Goal: Information Seeking & Learning: Check status

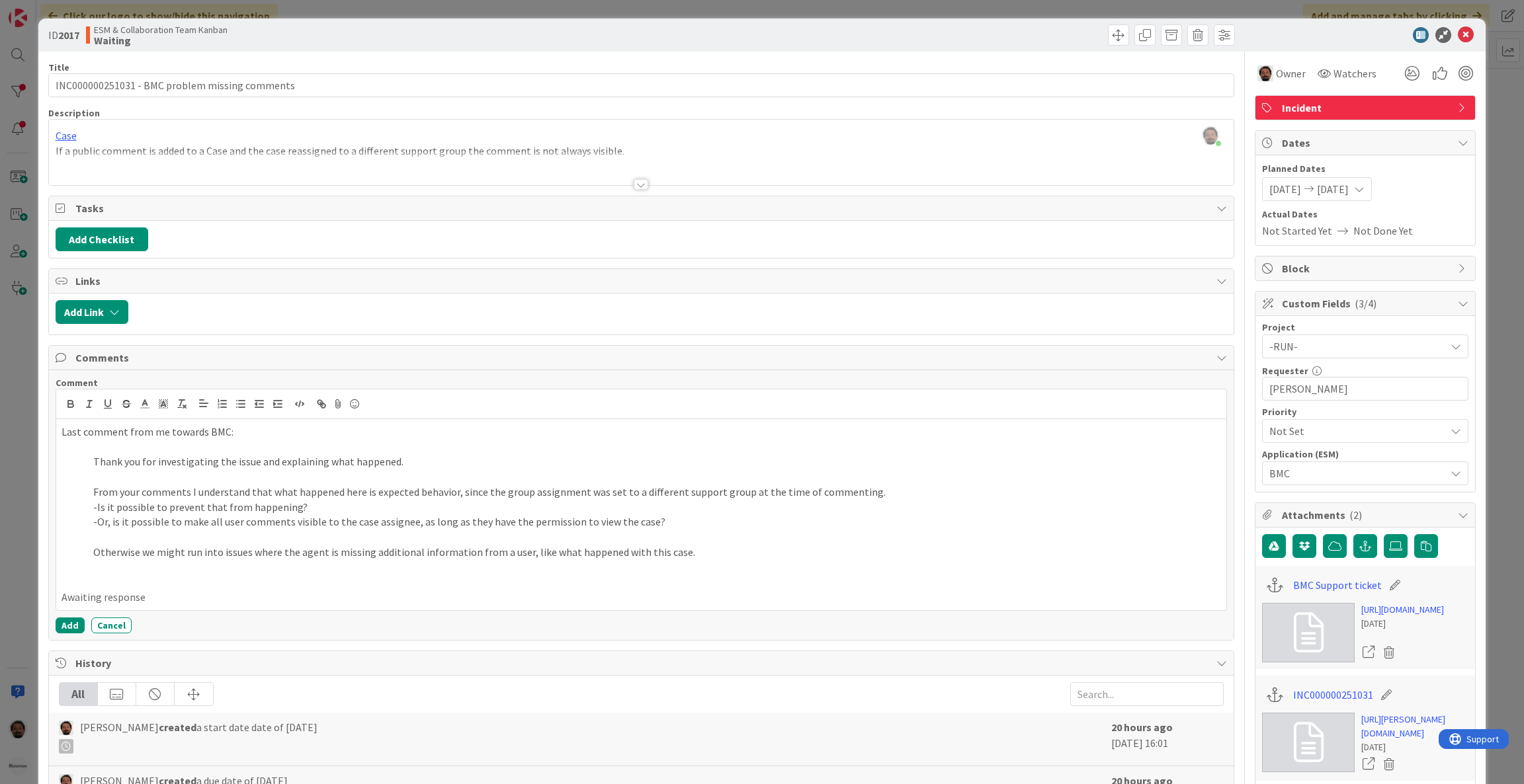
scroll to position [513, 0]
click at [1453, 44] on div "ID 2017 ESM & Collaboration Team Kanban Waiting" at bounding box center [762, 35] width 1448 height 33
click at [1458, 34] on icon at bounding box center [1465, 35] width 16 height 16
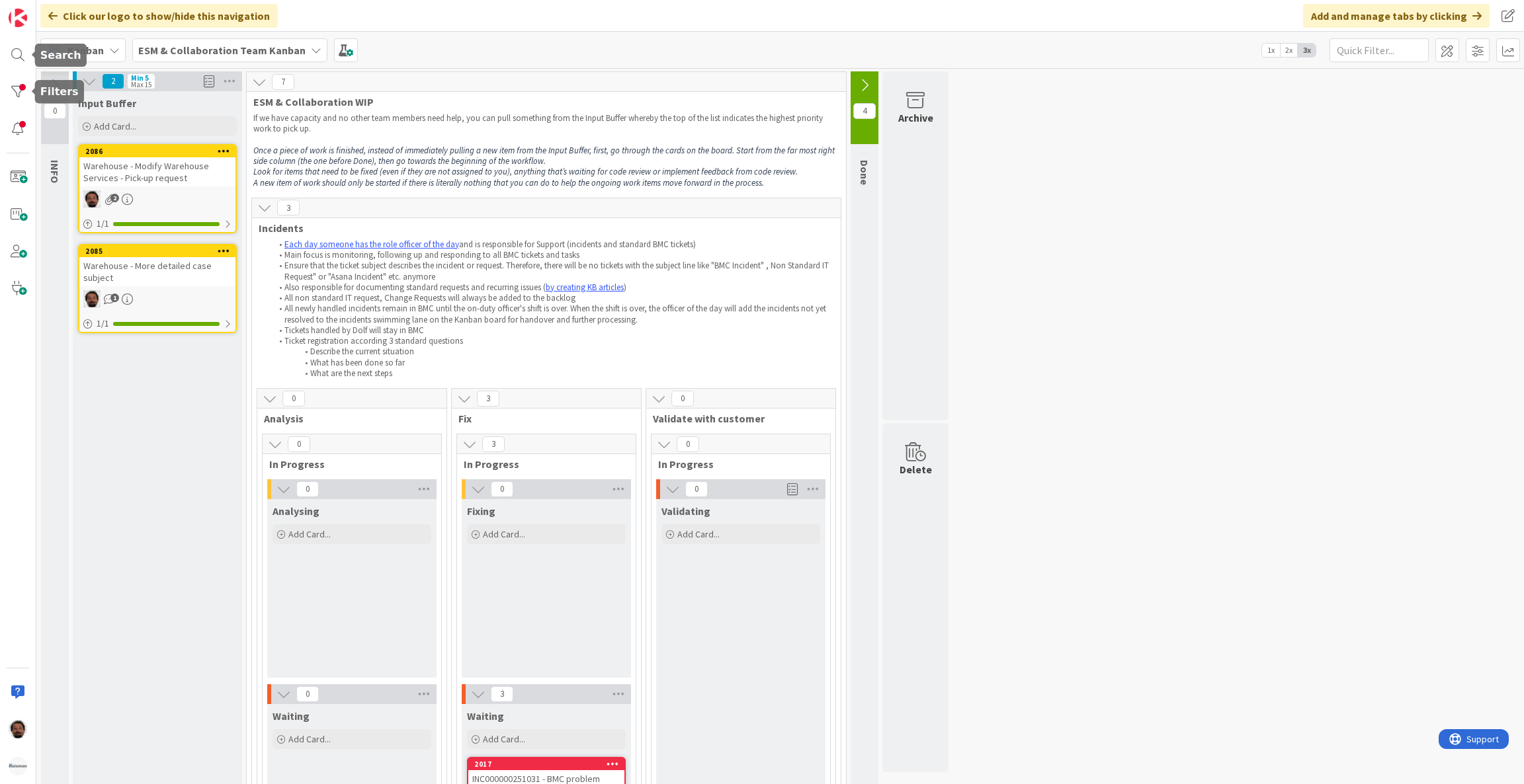
click at [17, 108] on div at bounding box center [18, 392] width 37 height 784
click at [17, 99] on div at bounding box center [17, 92] width 27 height 27
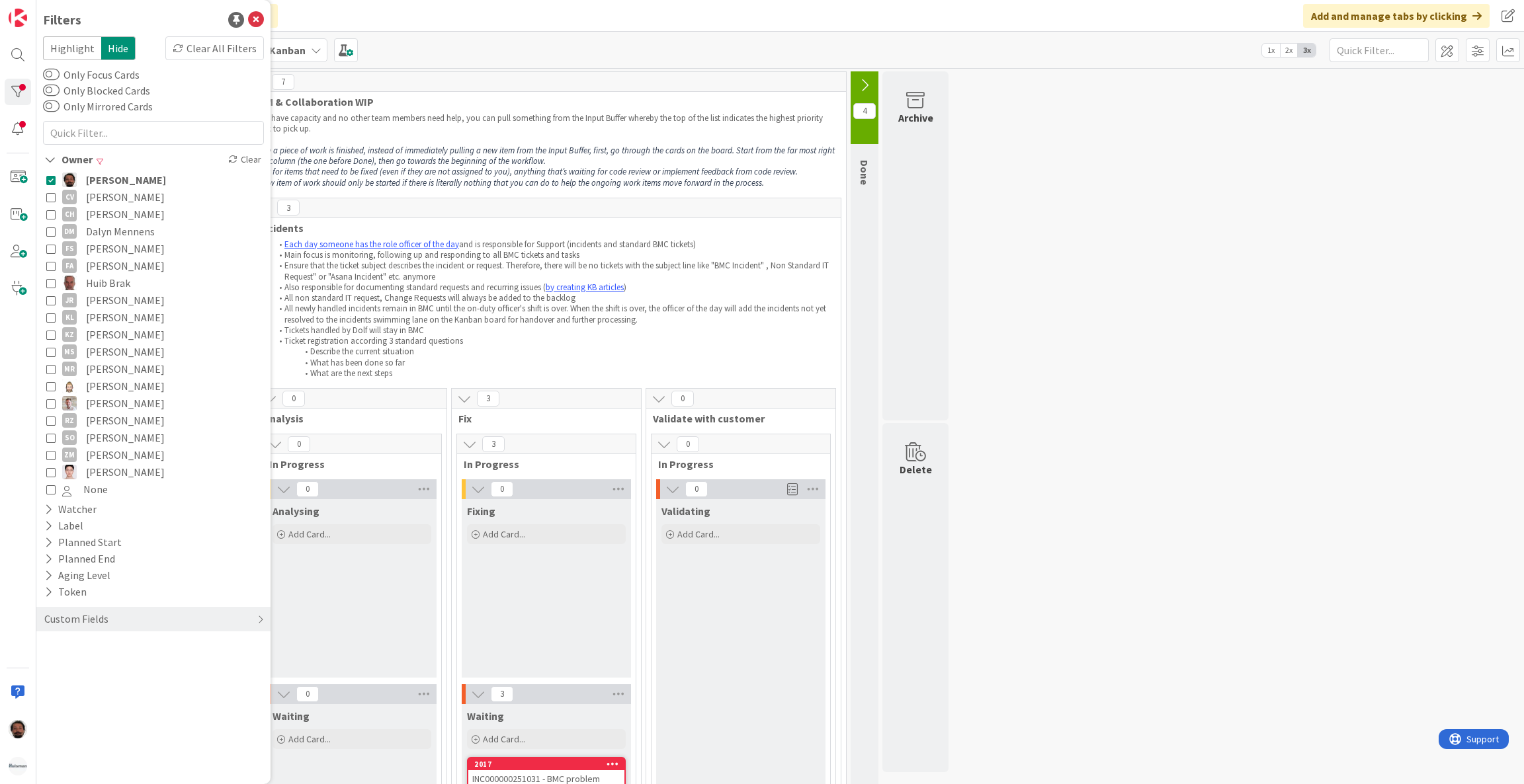
click at [55, 178] on button "Akif Cevik" at bounding box center [153, 180] width 215 height 17
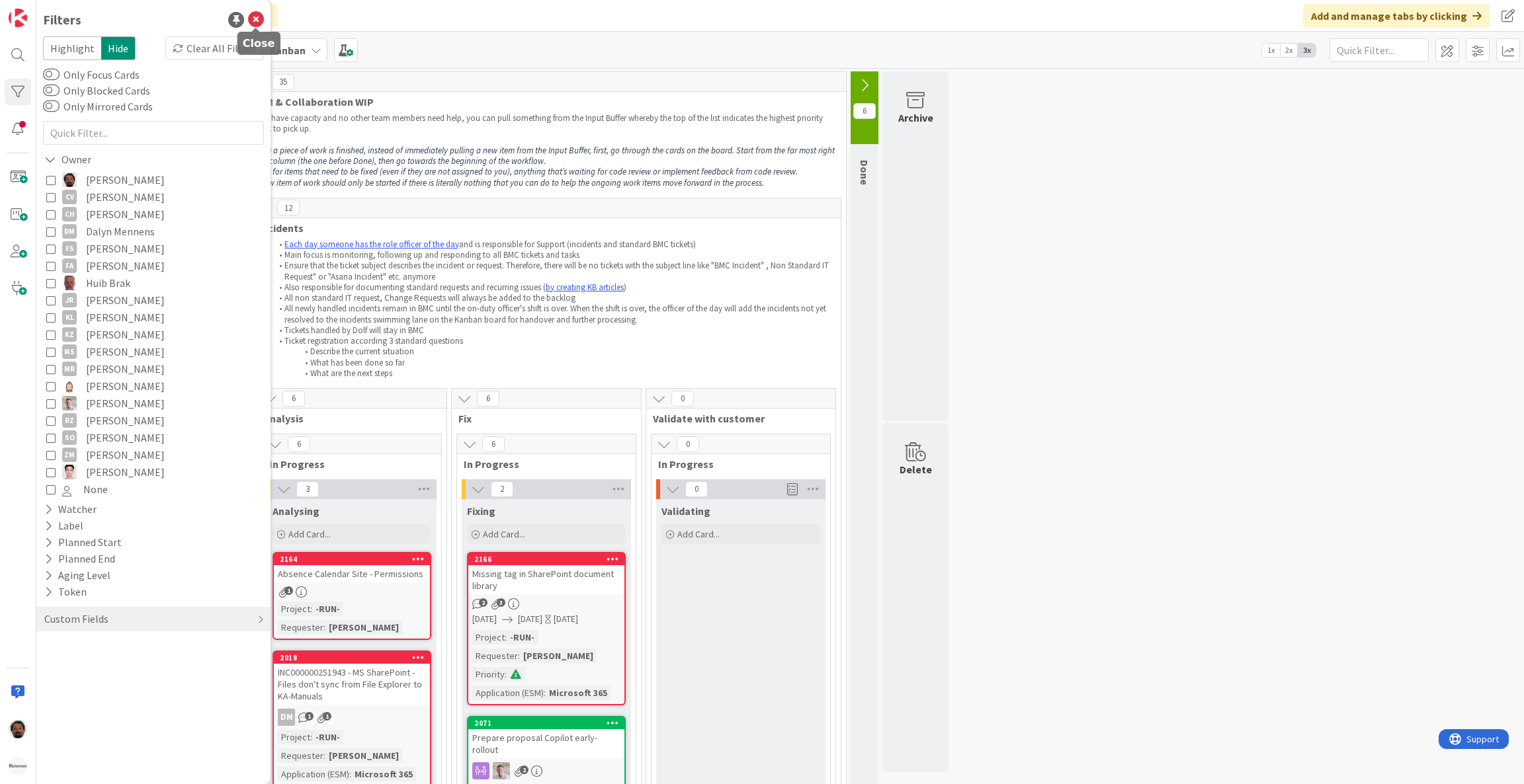
click at [253, 16] on icon at bounding box center [255, 19] width 16 height 16
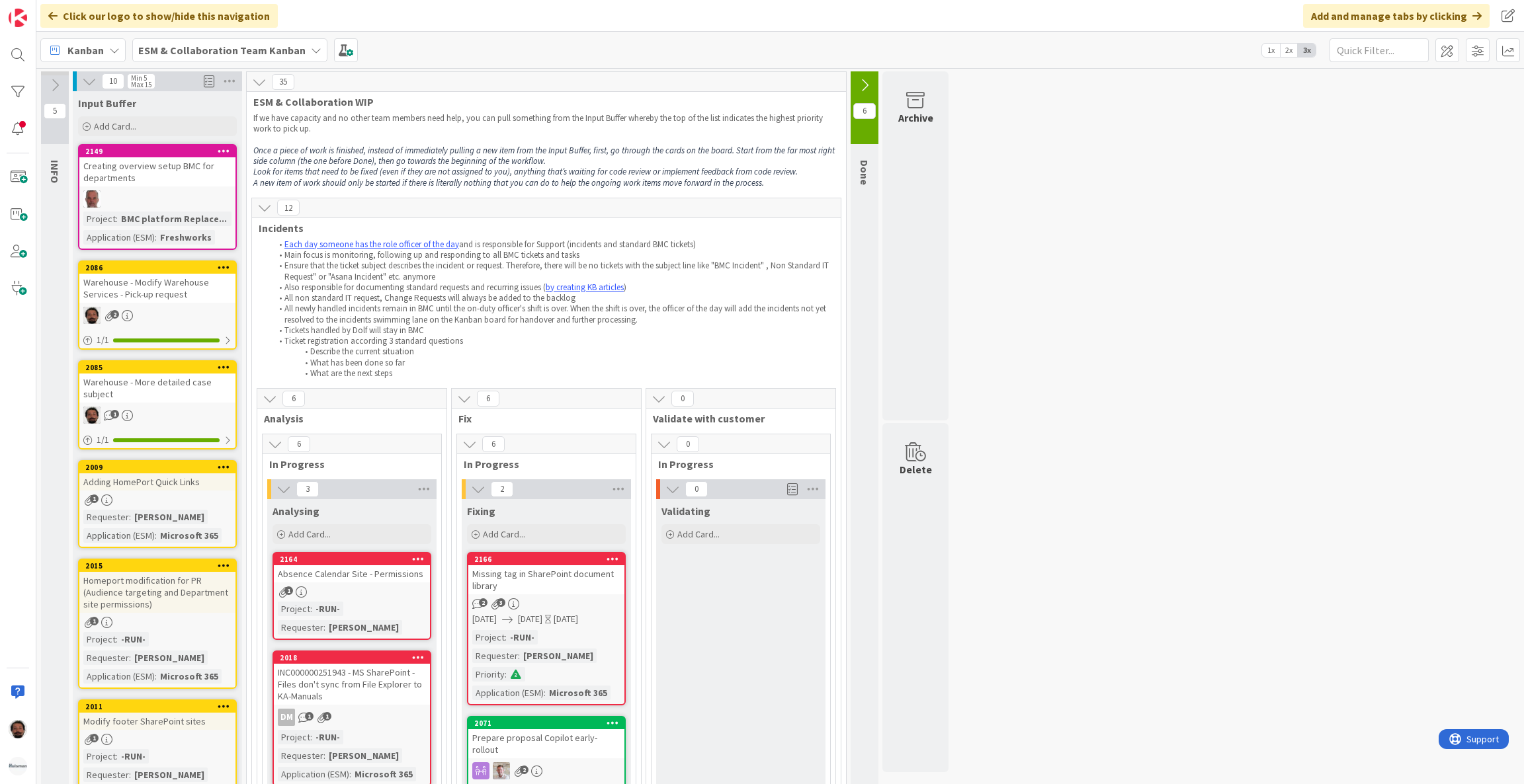
click at [203, 50] on b "ESM & Collaboration Team Kanban" at bounding box center [222, 50] width 167 height 13
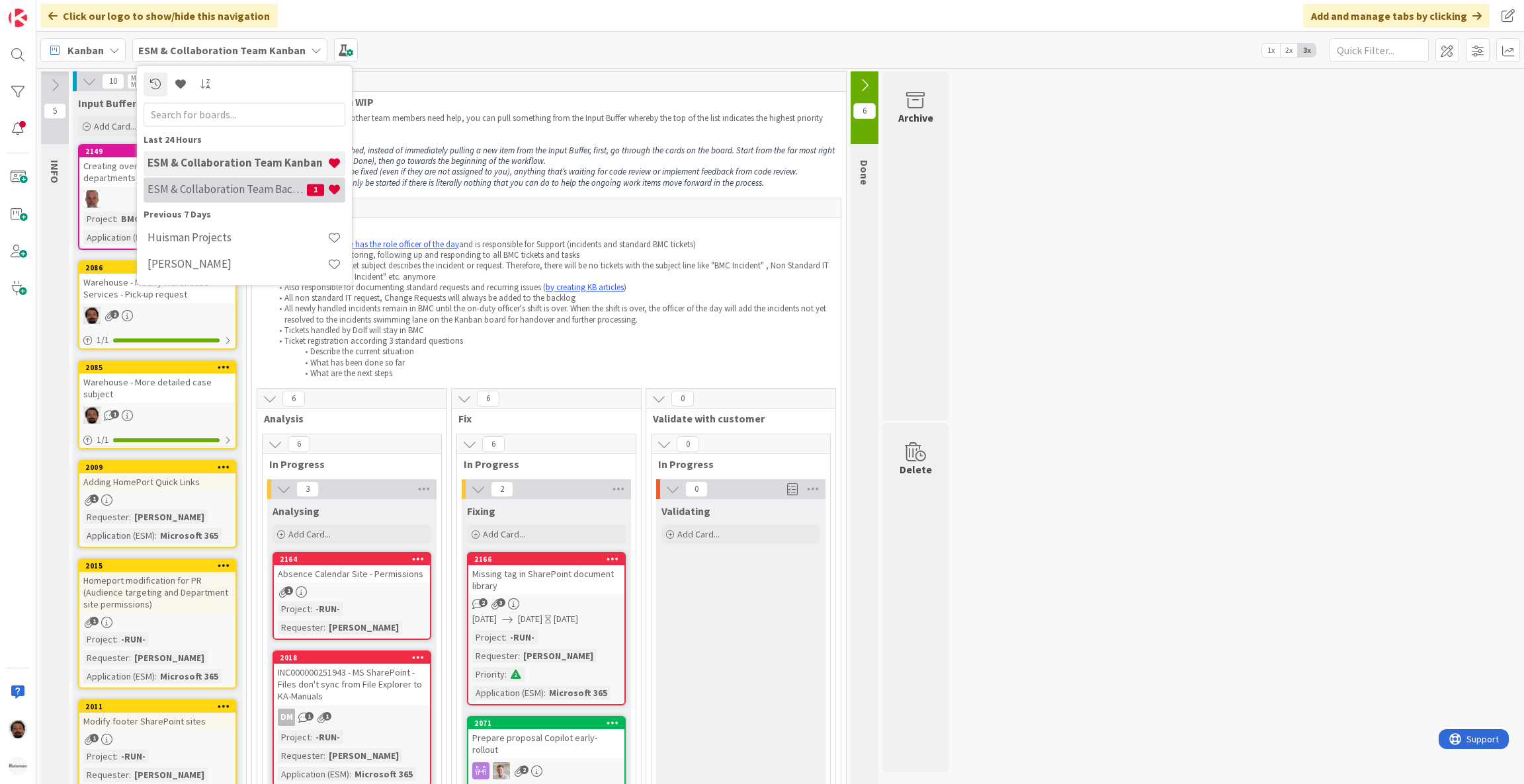
click at [212, 186] on h4 "ESM & Collaboration Team Backlog" at bounding box center [228, 190] width 160 height 13
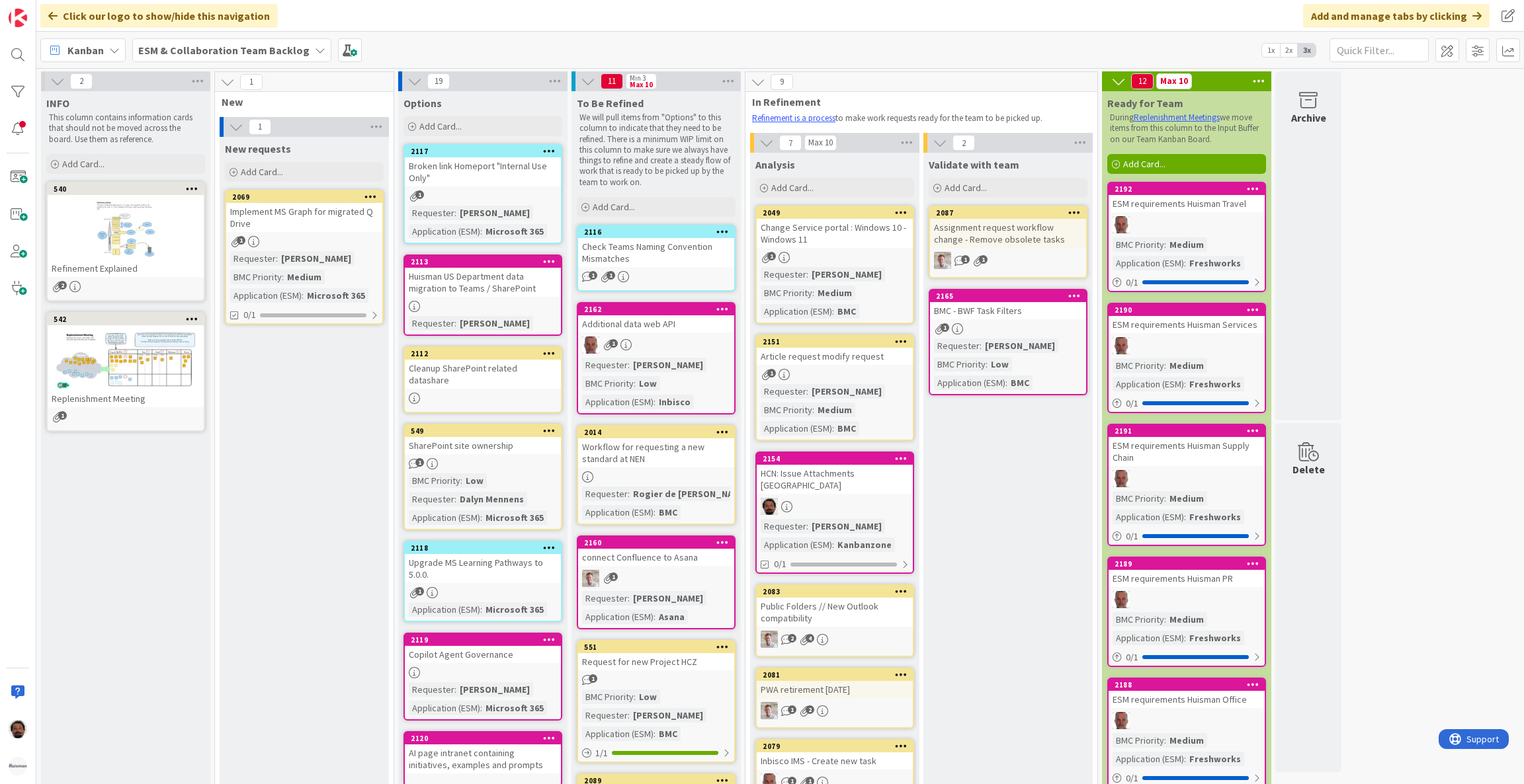
click at [207, 54] on b "ESM & Collaboration Team Backlog" at bounding box center [224, 50] width 172 height 13
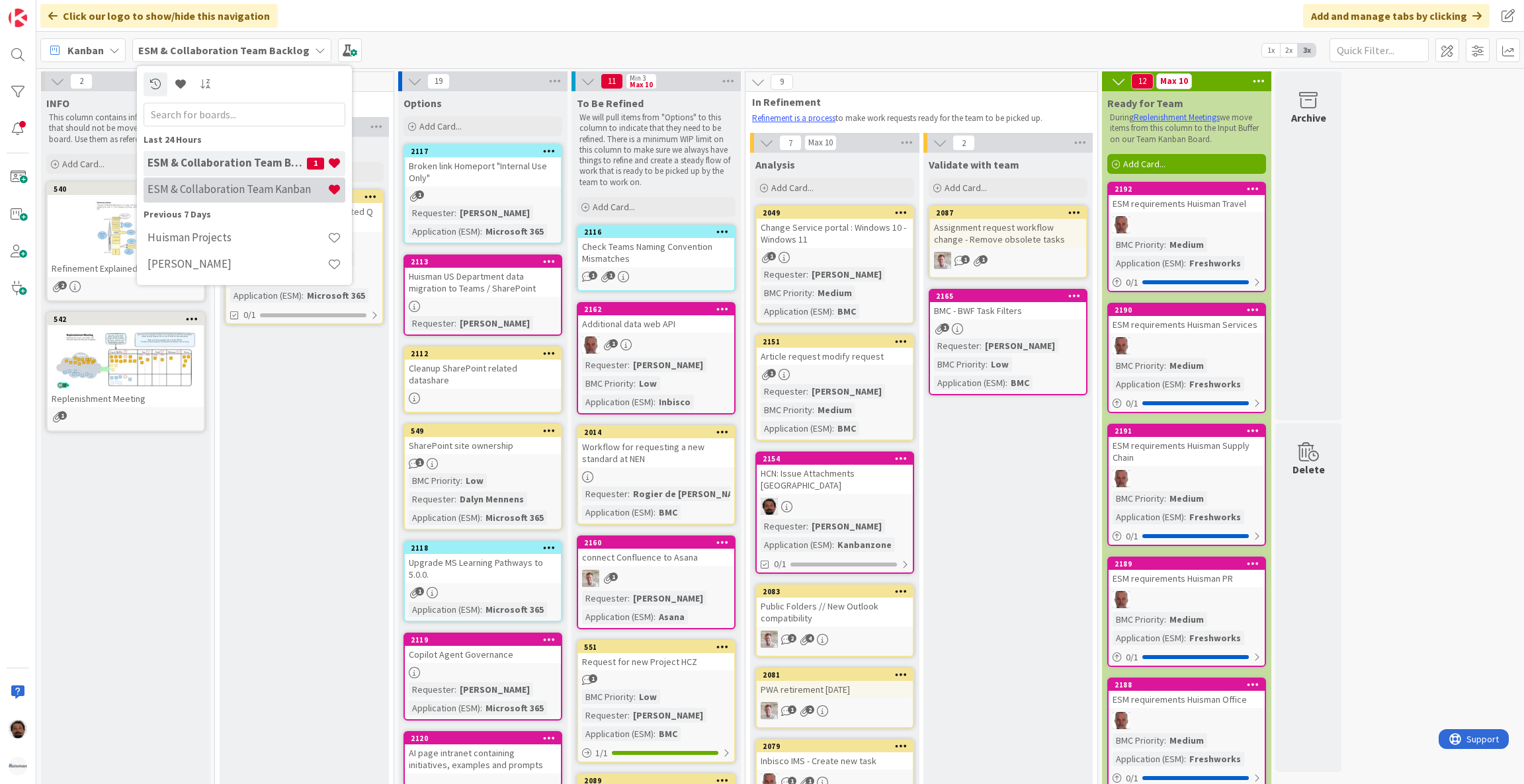
click at [211, 183] on h4 "ESM & Collaboration Team Kanban" at bounding box center [238, 190] width 180 height 13
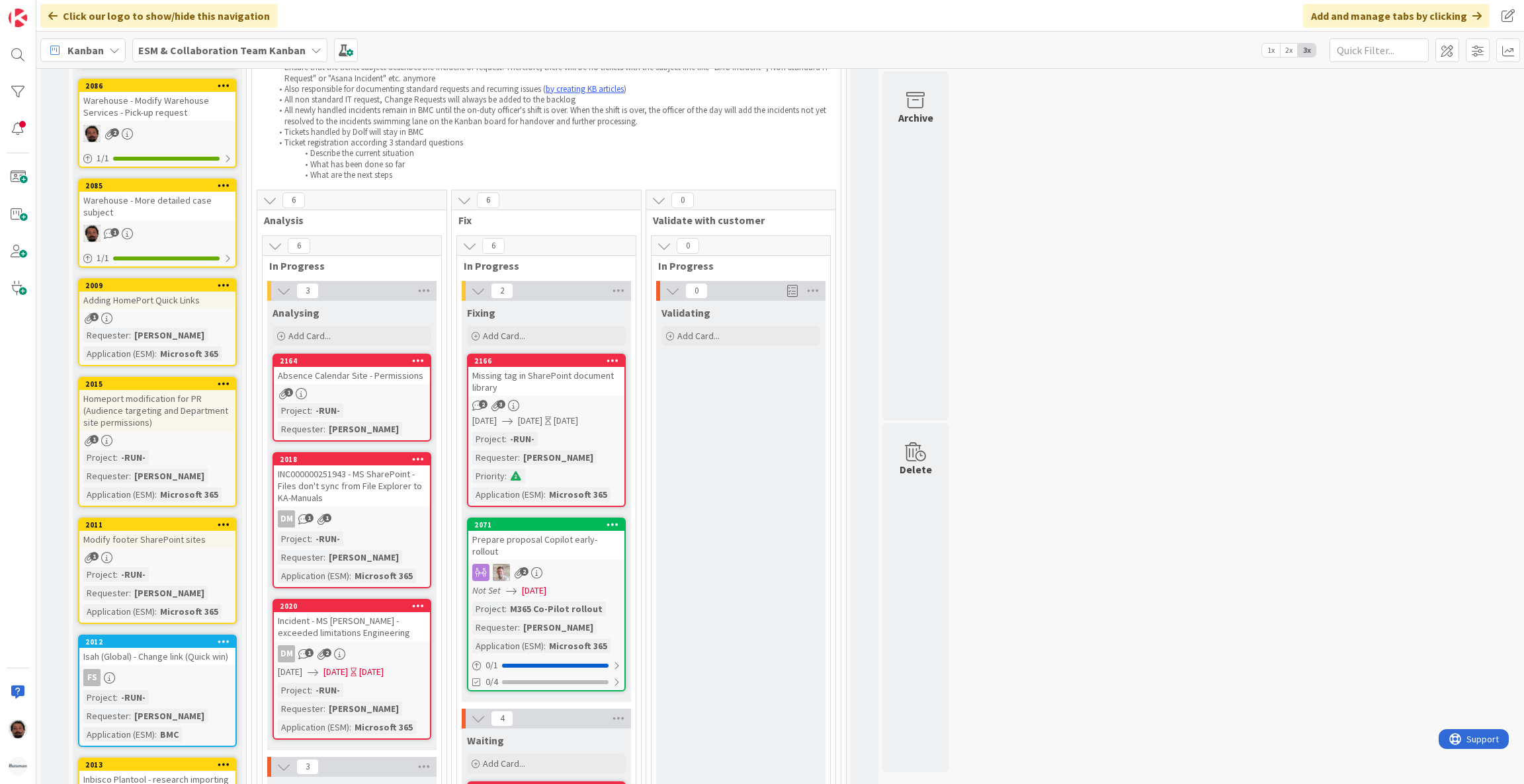
scroll to position [297, 0]
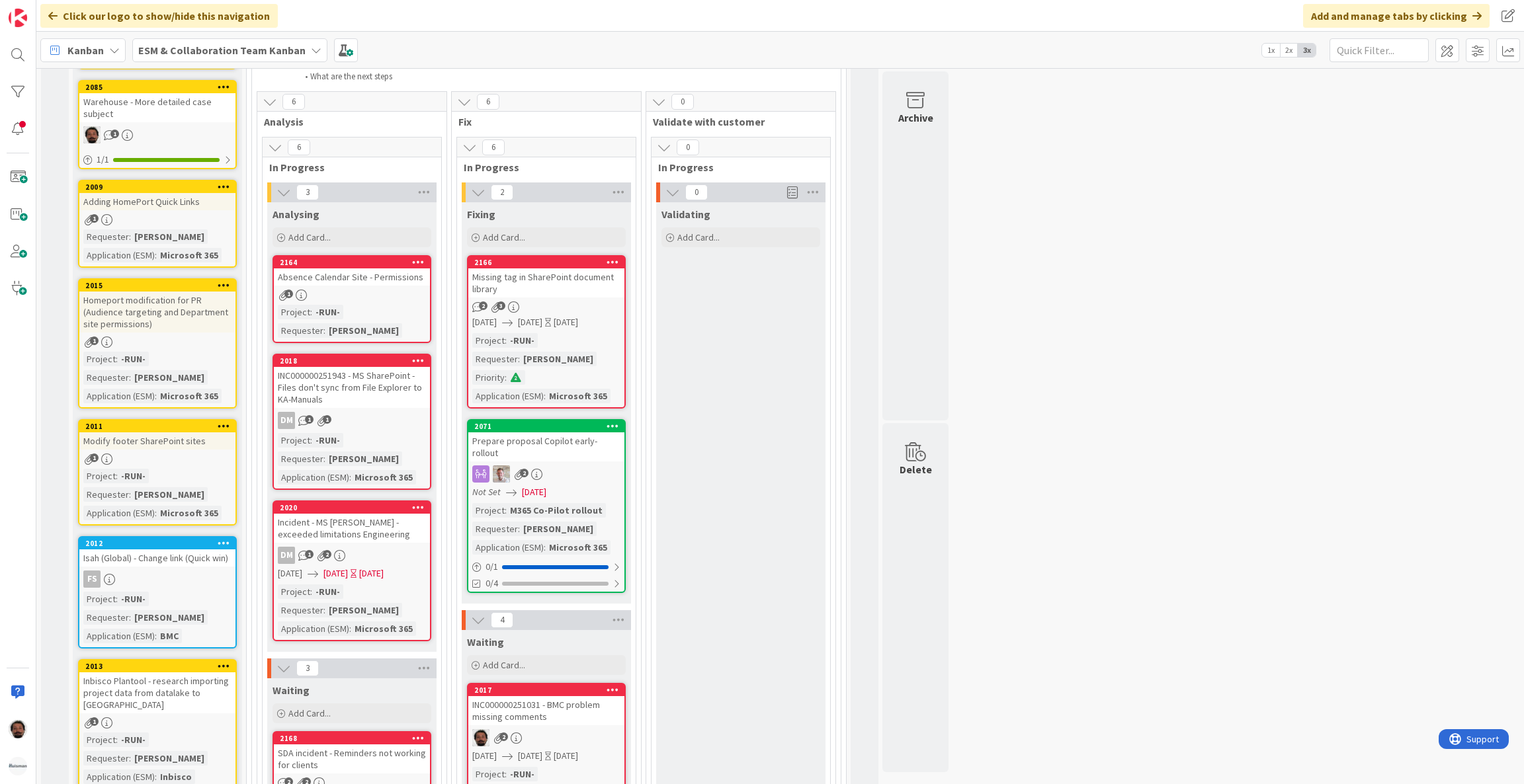
click at [400, 392] on div "INC000000251943 - MS SharePoint - Files don't sync from File Explorer to KA-Man…" at bounding box center [352, 387] width 156 height 41
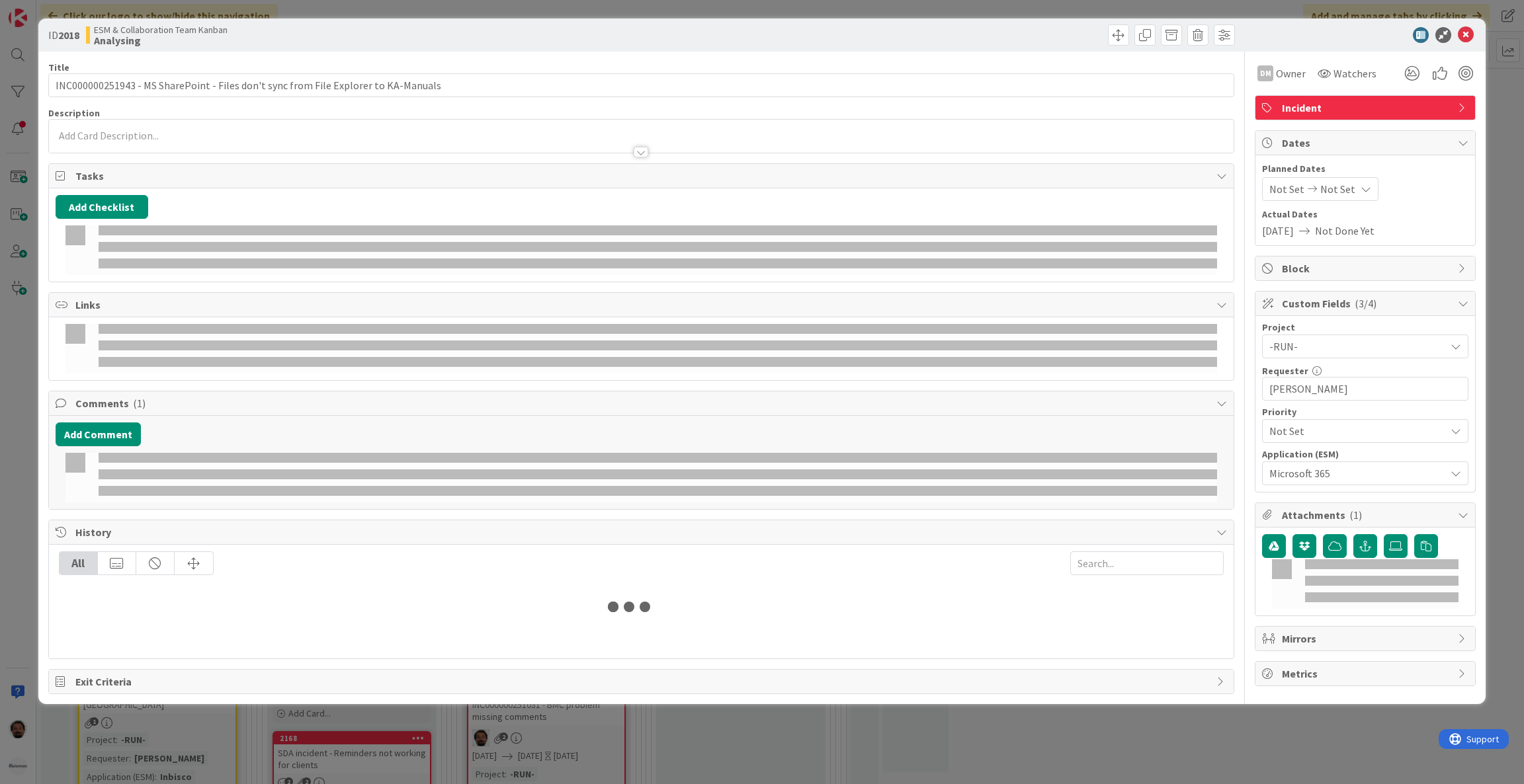
type input "INC000000251943 - MS SharePoint - Files don't sync from File Explorer to KA-Man…"
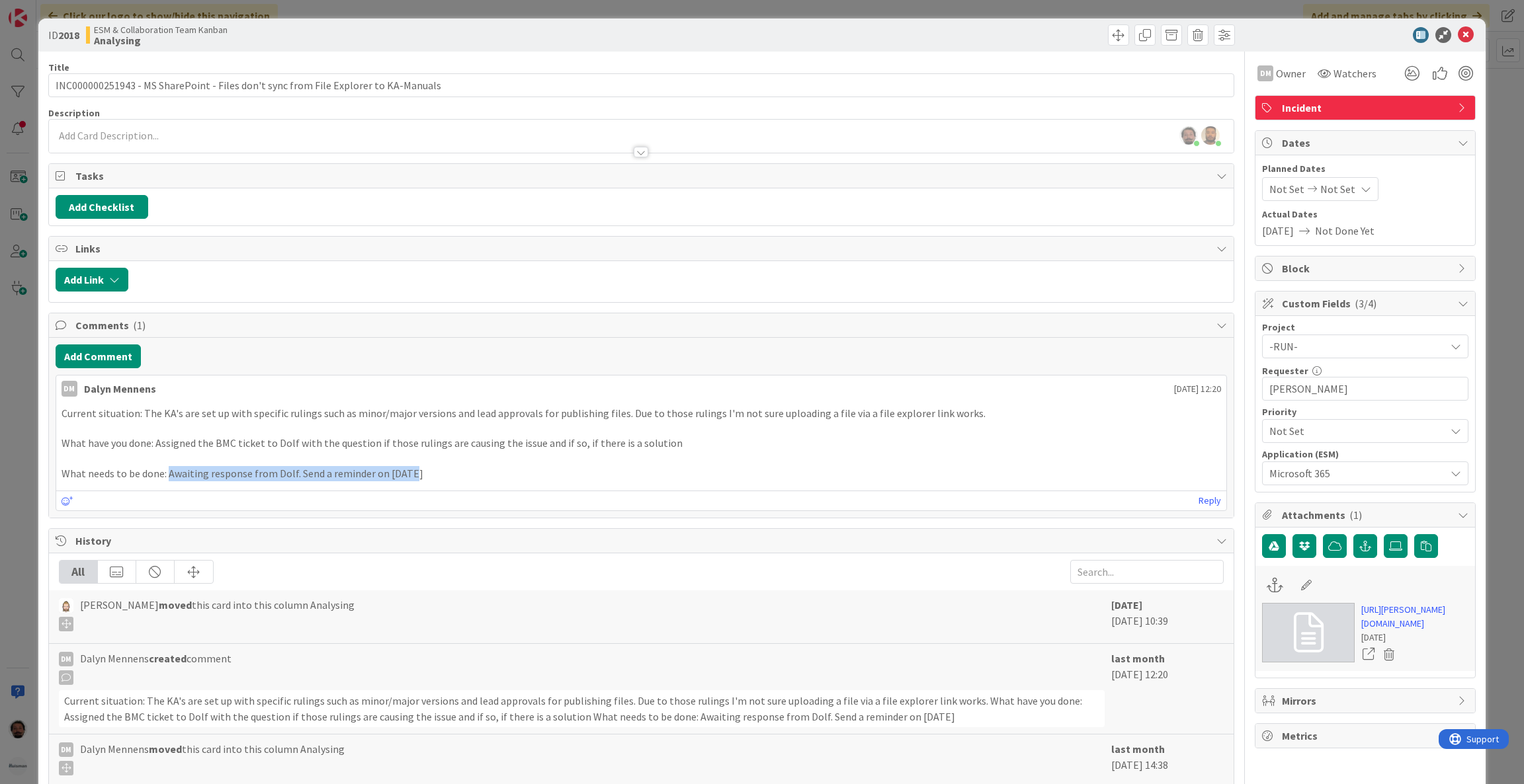
drag, startPoint x: 169, startPoint y: 475, endPoint x: 462, endPoint y: 484, distance: 293.1
click at [456, 485] on div "Current situation: The KA's are set up with specific rulings such as minor/majo…" at bounding box center [641, 444] width 1171 height 86
click at [466, 484] on div "Current situation: The KA's are set up with specific rulings such as minor/majo…" at bounding box center [641, 444] width 1171 height 86
drag, startPoint x: 443, startPoint y: 480, endPoint x: 299, endPoint y: 475, distance: 144.1
click at [299, 475] on p "What needs to be done: Awaiting response from Dolf. Send a reminder on 26/09/20…" at bounding box center [641, 473] width 1161 height 16
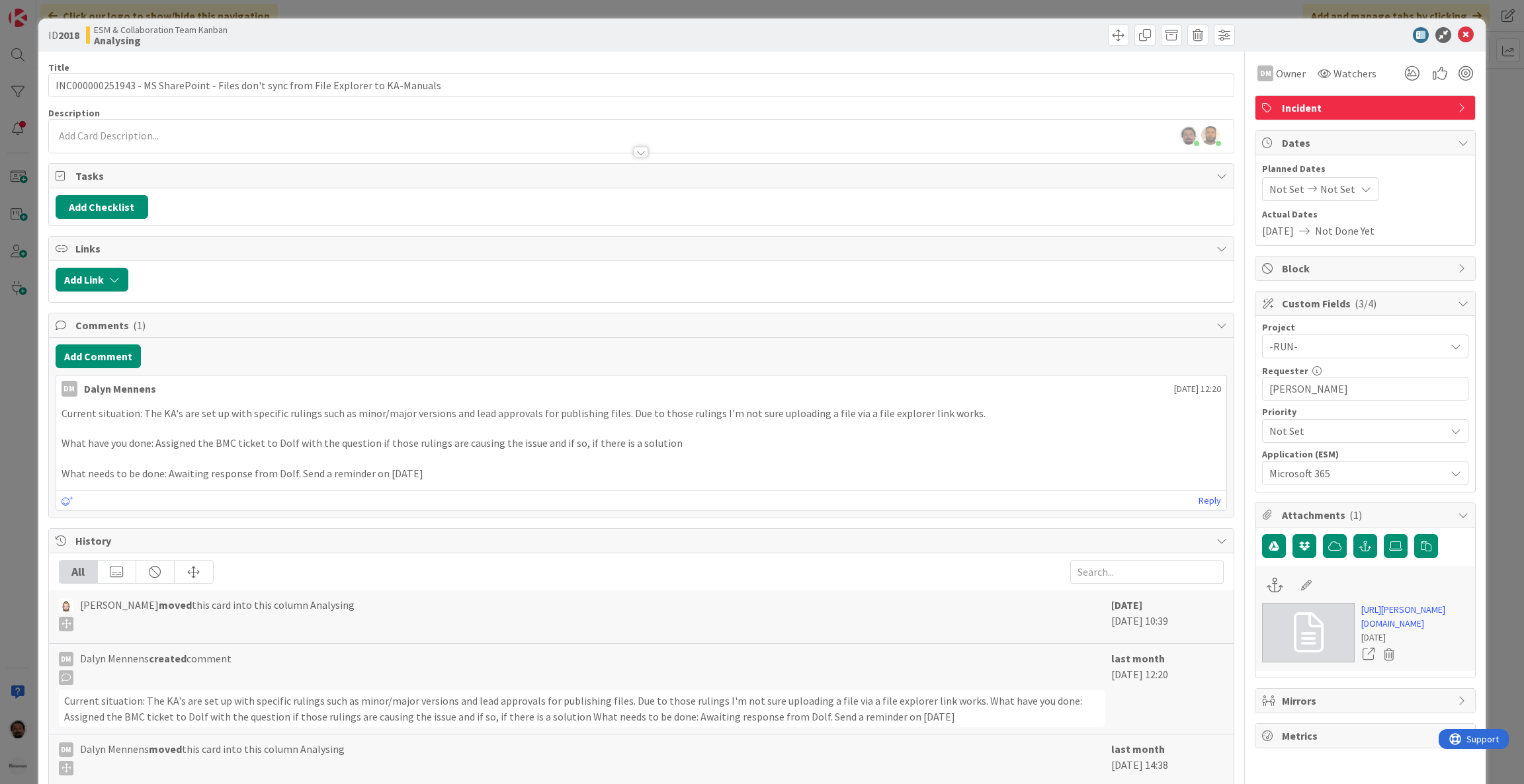
click at [457, 478] on p "What needs to be done: Awaiting response from Dolf. Send a reminder on 26/09/20…" at bounding box center [641, 473] width 1161 height 16
drag, startPoint x: 442, startPoint y: 474, endPoint x: 295, endPoint y: 475, distance: 147.0
click at [295, 475] on p "What needs to be done: Awaiting response from Dolf. Send a reminder on 26/09/20…" at bounding box center [641, 473] width 1161 height 16
click at [300, 475] on p "What needs to be done: Awaiting response from Dolf. Send a reminder on 26/09/20…" at bounding box center [641, 473] width 1161 height 16
drag, startPoint x: 436, startPoint y: 474, endPoint x: 293, endPoint y: 470, distance: 143.1
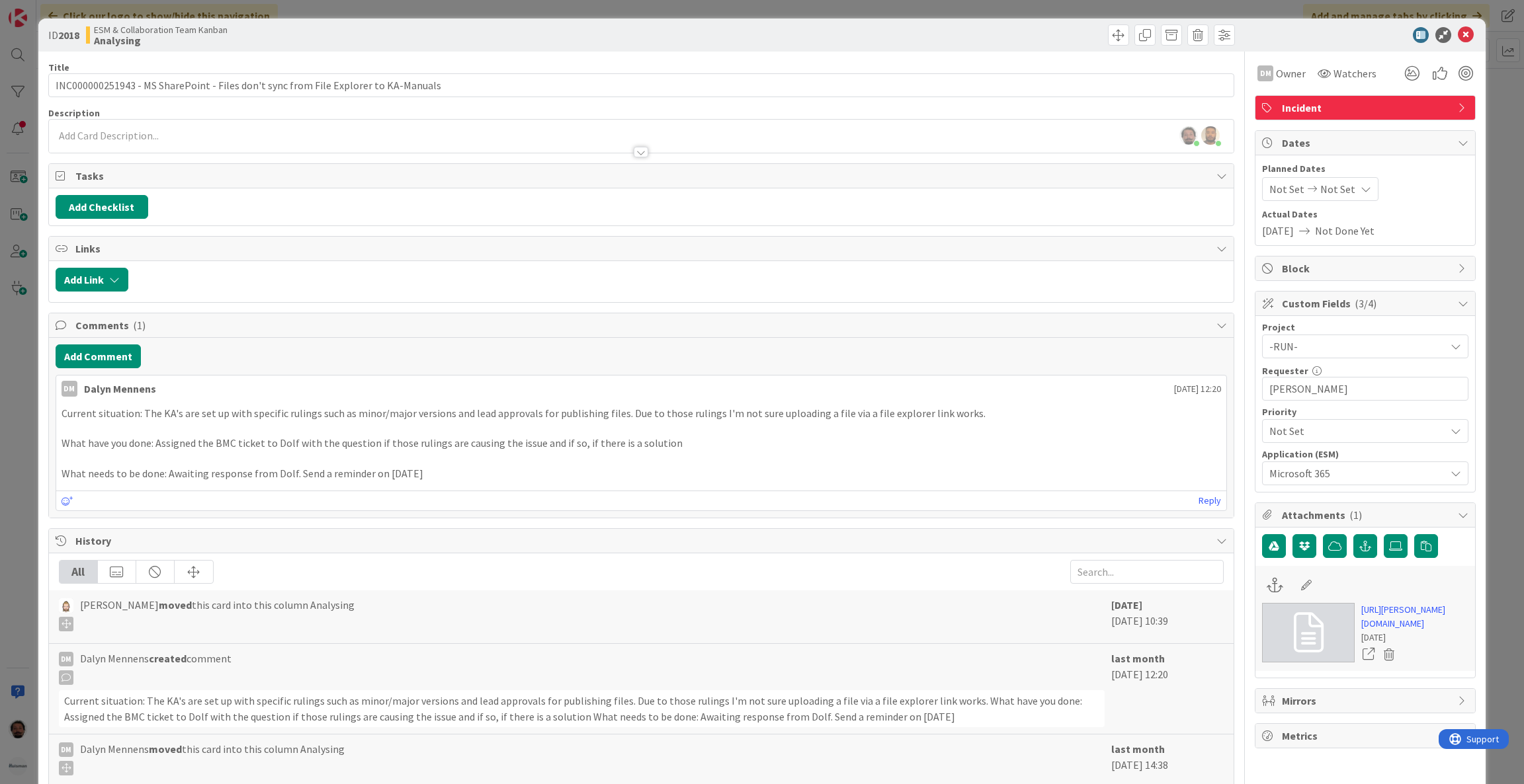
click at [293, 470] on p "What needs to be done: Awaiting response from Dolf. Send a reminder on 26/09/20…" at bounding box center [641, 473] width 1161 height 16
drag, startPoint x: 454, startPoint y: 474, endPoint x: 293, endPoint y: 475, distance: 161.0
click at [293, 475] on p "What needs to be done: Awaiting response from Dolf. Send a reminder on 26/09/20…" at bounding box center [641, 473] width 1161 height 16
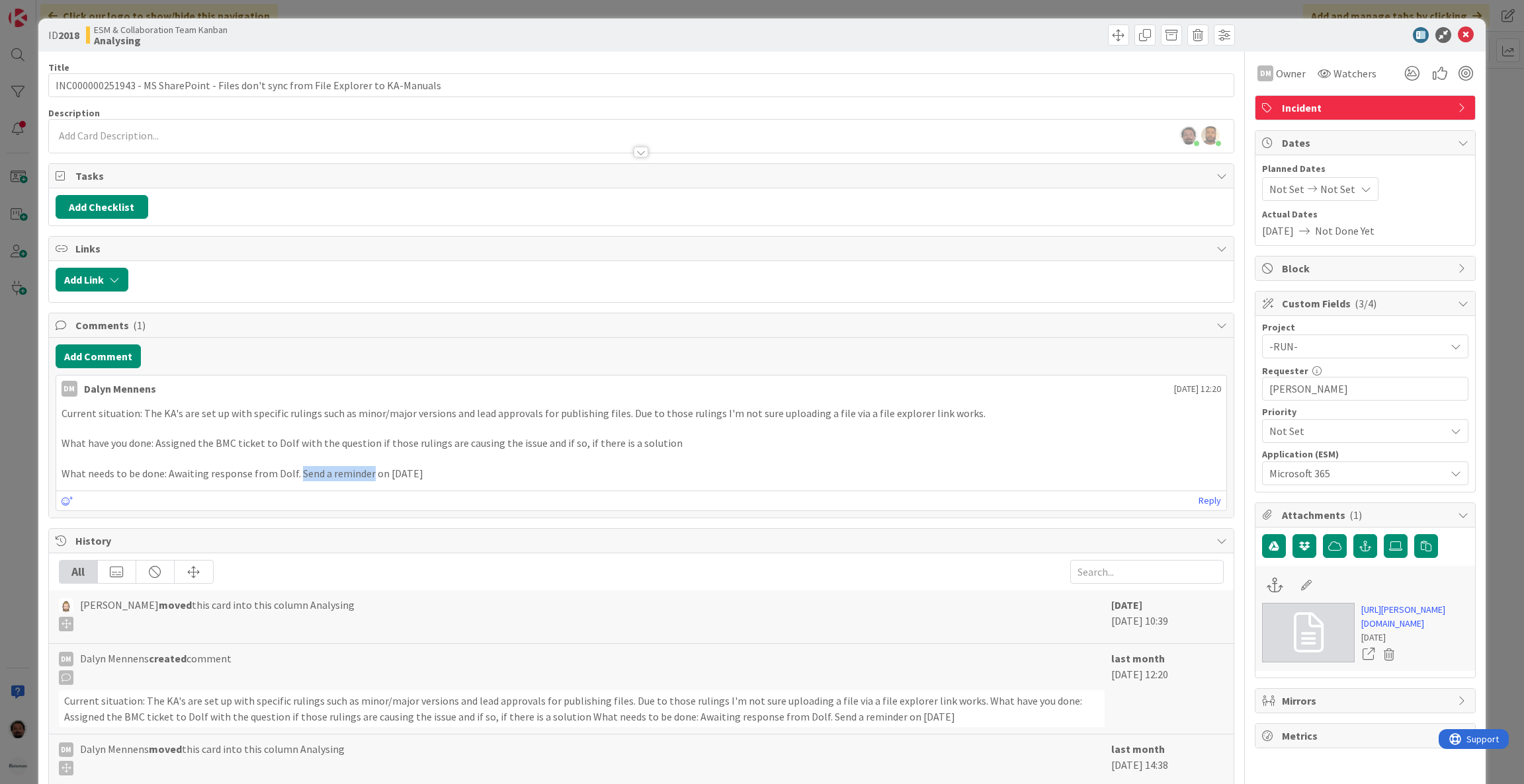
drag, startPoint x: 295, startPoint y: 473, endPoint x: 467, endPoint y: 475, distance: 172.0
click at [435, 475] on p "What needs to be done: Awaiting response from Dolf. Send a reminder on 26/09/20…" at bounding box center [641, 473] width 1161 height 16
click at [485, 475] on p "What needs to be done: Awaiting response from Dolf. Send a reminder on 26/09/20…" at bounding box center [641, 473] width 1161 height 16
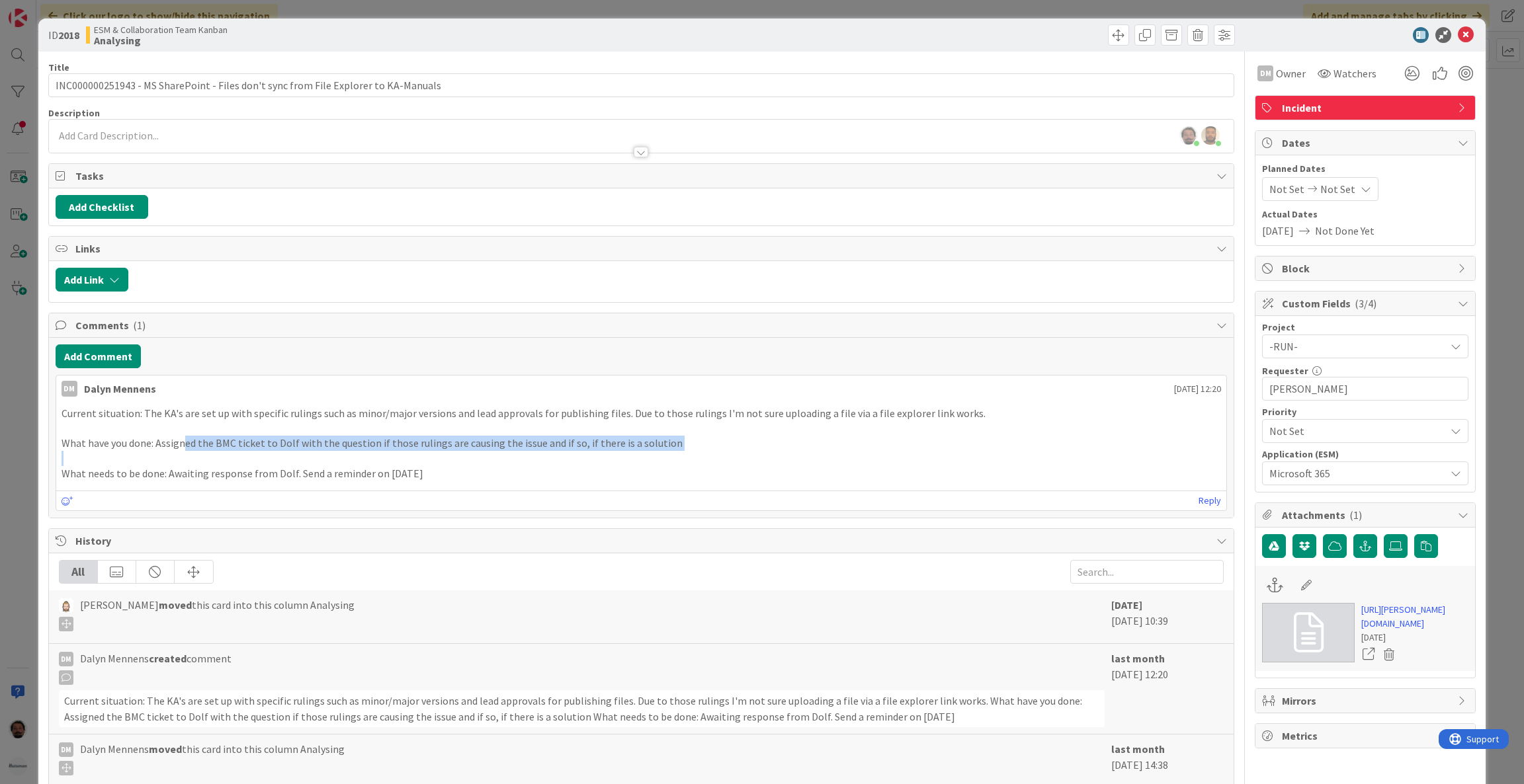
click at [451, 462] on div "Current situation: The KA's are set up with specific rulings such as minor/majo…" at bounding box center [641, 444] width 1161 height 75
click at [517, 463] on p at bounding box center [641, 458] width 1161 height 16
drag, startPoint x: 355, startPoint y: 466, endPoint x: 155, endPoint y: 467, distance: 200.0
click at [155, 467] on div "Current situation: The KA's are set up with specific rulings such as minor/majo…" at bounding box center [641, 444] width 1161 height 75
click at [155, 466] on p at bounding box center [641, 458] width 1161 height 16
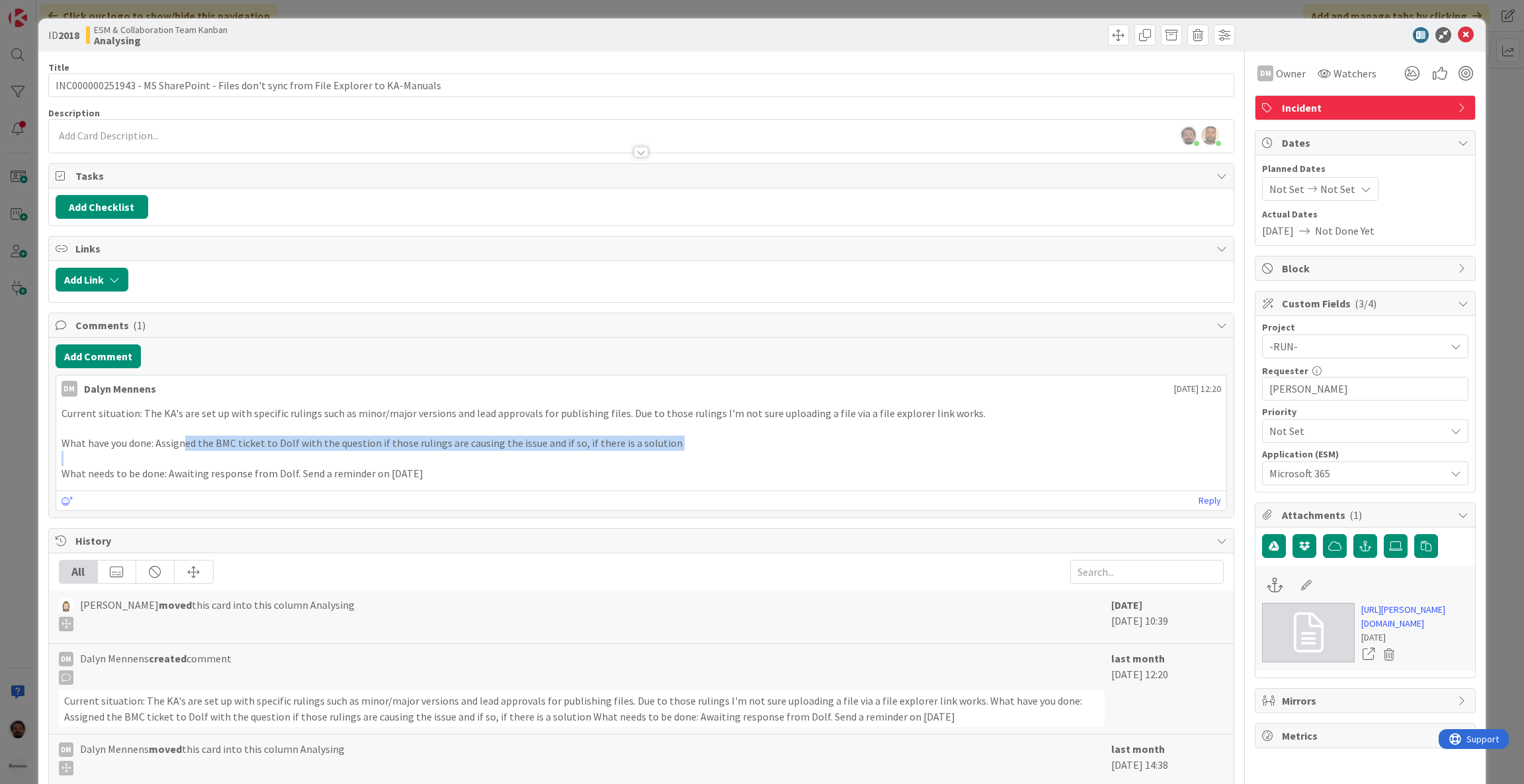
drag, startPoint x: 167, startPoint y: 470, endPoint x: 504, endPoint y: 472, distance: 337.0
click at [504, 472] on p "What needs to be done: Awaiting response from Dolf. Send a reminder on 26/09/20…" at bounding box center [641, 473] width 1161 height 16
click at [510, 472] on p "What needs to be done: Awaiting response from Dolf. Send a reminder on 26/09/20…" at bounding box center [641, 473] width 1161 height 16
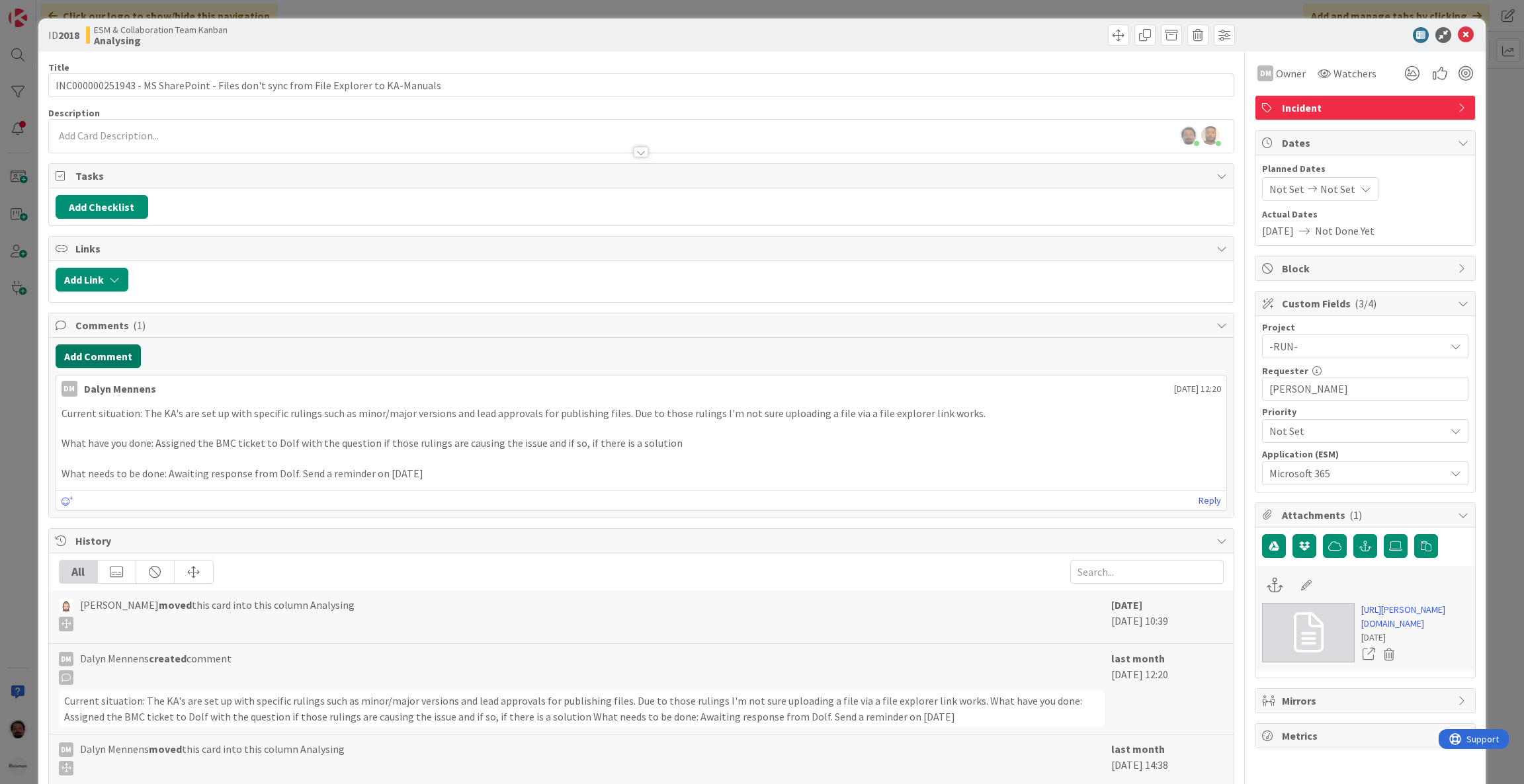
click at [122, 362] on button "Add Comment" at bounding box center [98, 357] width 85 height 24
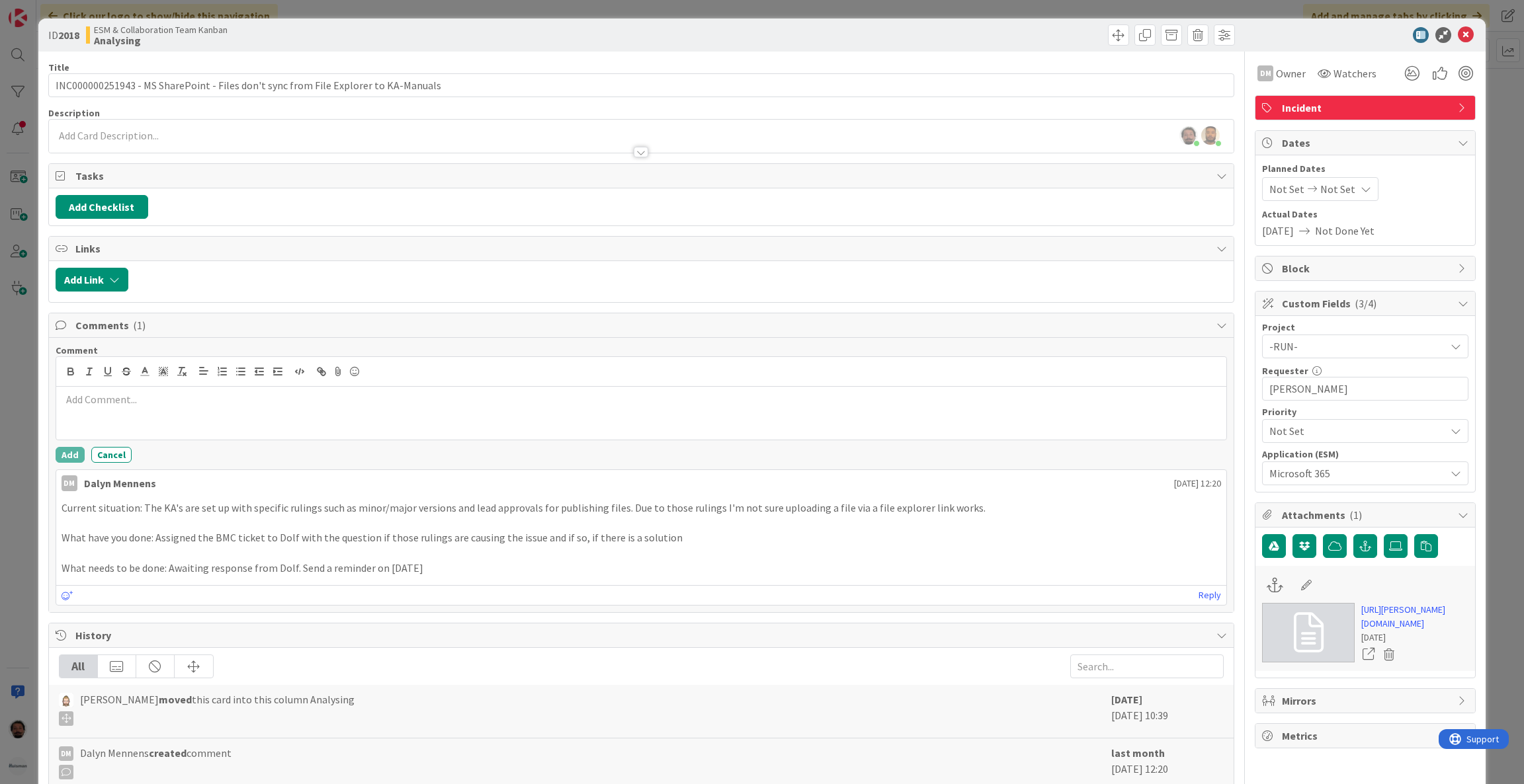
click at [305, 407] on p at bounding box center [641, 400] width 1161 height 16
click at [617, 418] on p at bounding box center [641, 414] width 1161 height 16
click at [65, 458] on button "Add" at bounding box center [71, 454] width 29 height 16
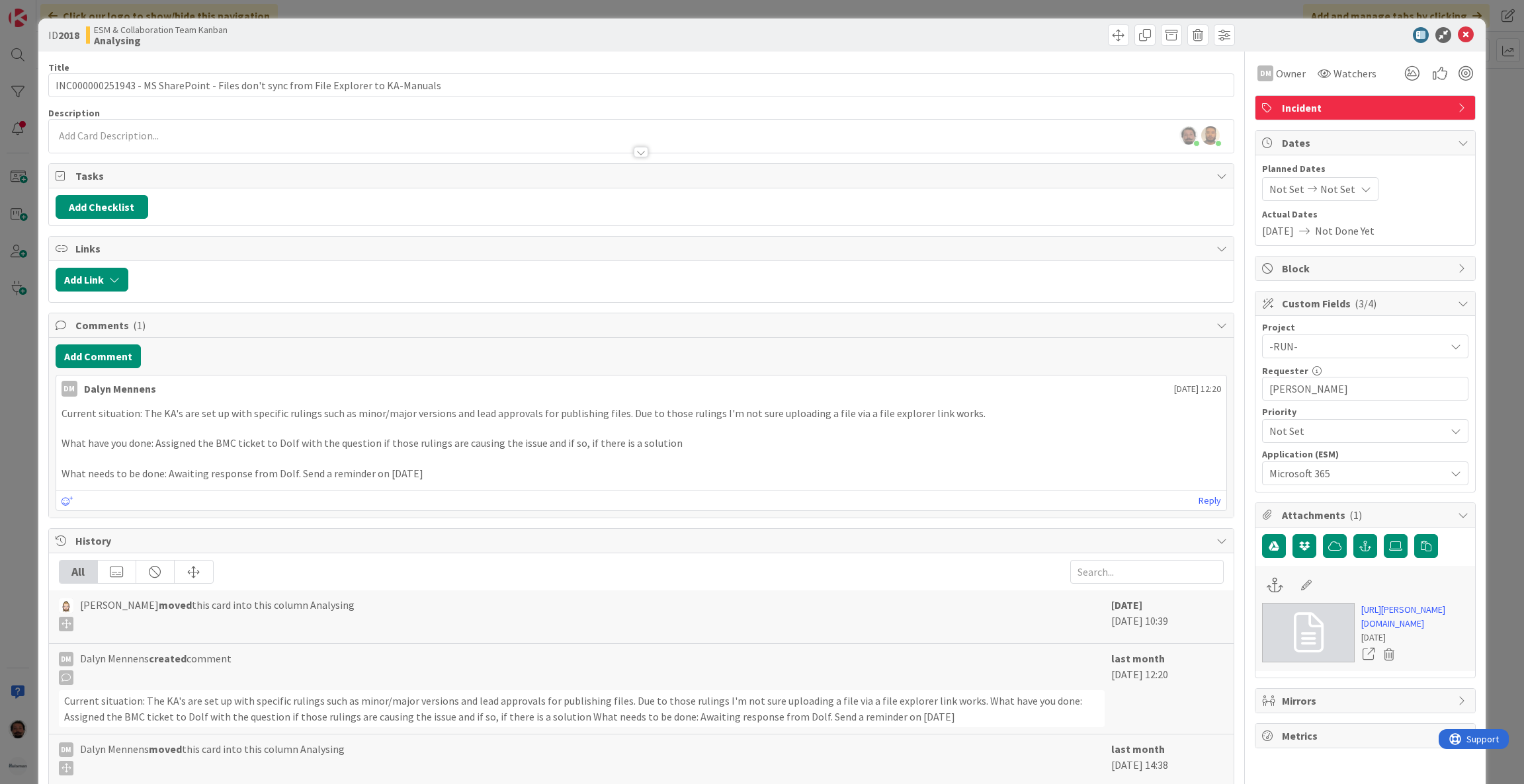
type input "INC000000251943 - MS SharePoint - Files don't sync from File Explorer to KA-Man…"
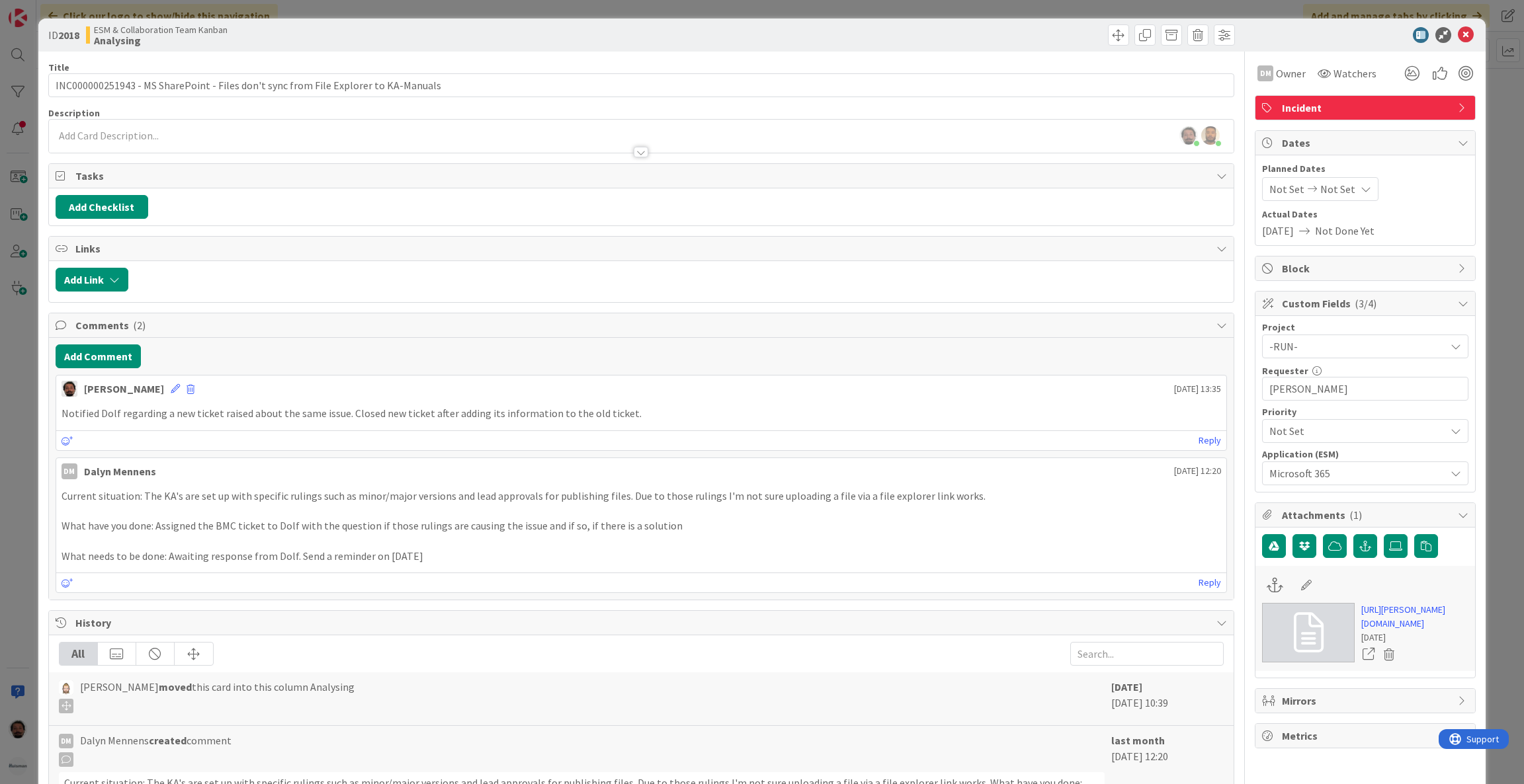
click at [0, 296] on div "ID 2018 ESM & Collaboration Team Kanban Analysing Title 84 / 128 INC00000025194…" at bounding box center [762, 392] width 1524 height 784
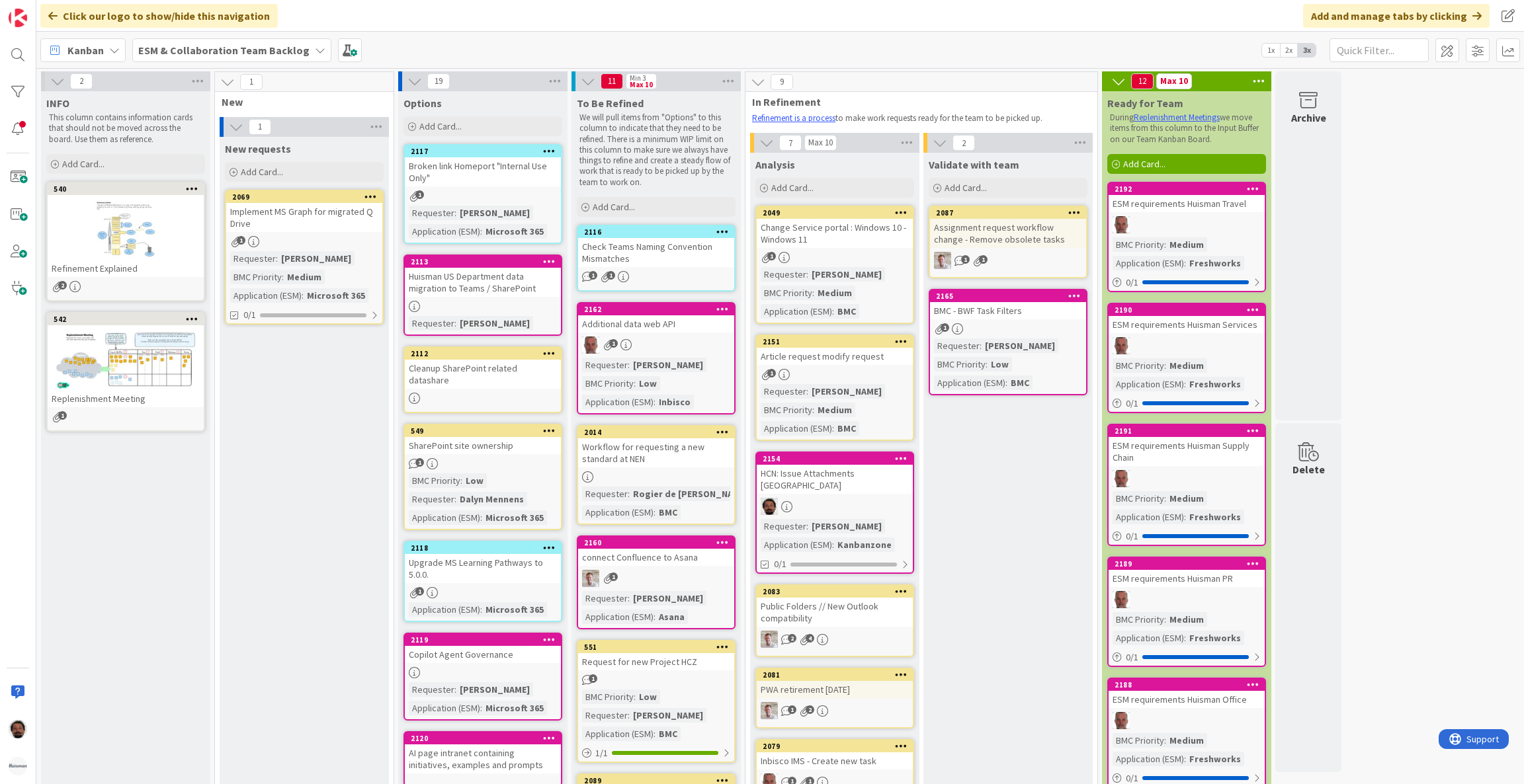
click at [256, 58] on div "ESM & Collaboration Team Backlog" at bounding box center [231, 50] width 199 height 24
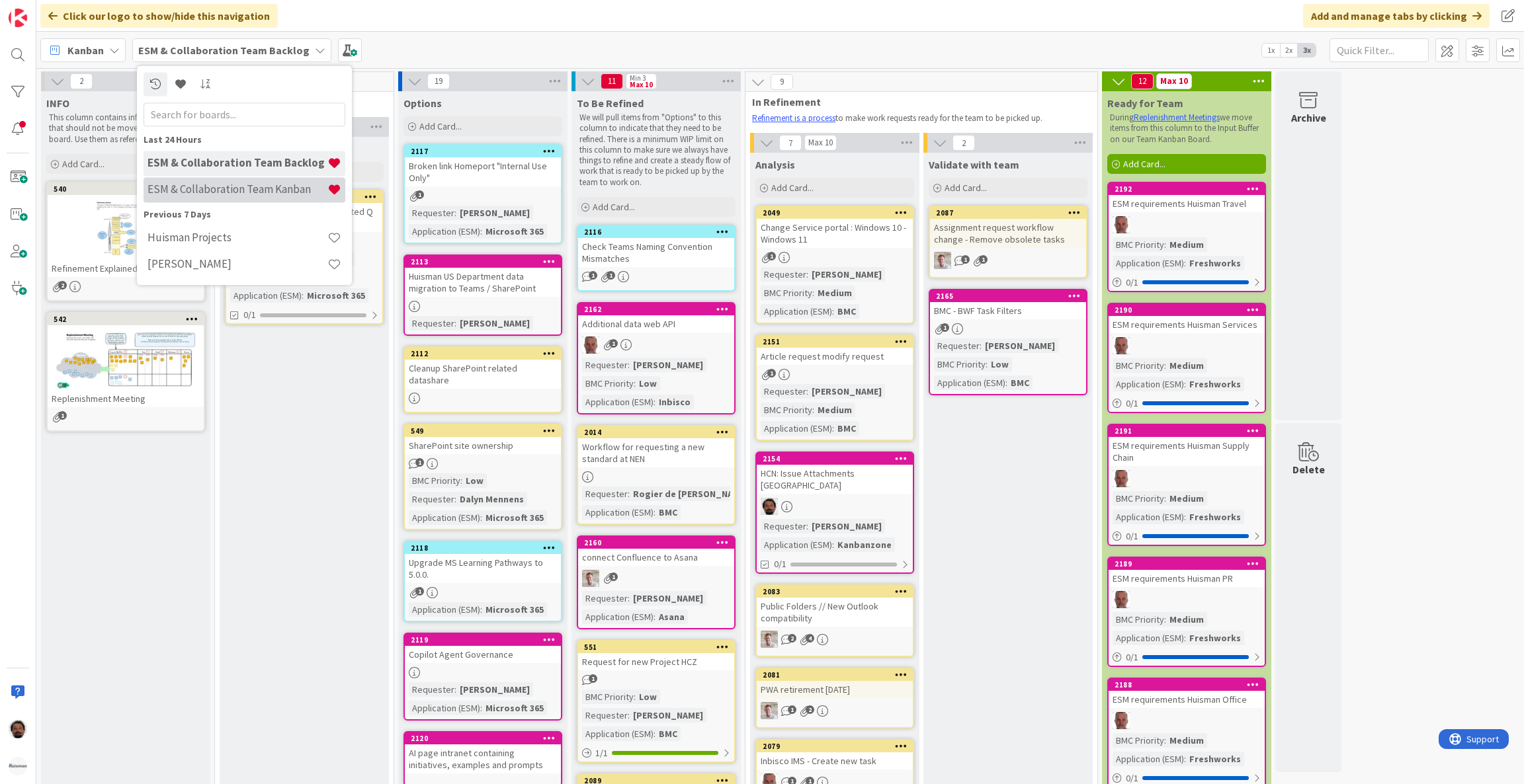
click at [227, 186] on h4 "ESM & Collaboration Team Kanban" at bounding box center [238, 190] width 180 height 13
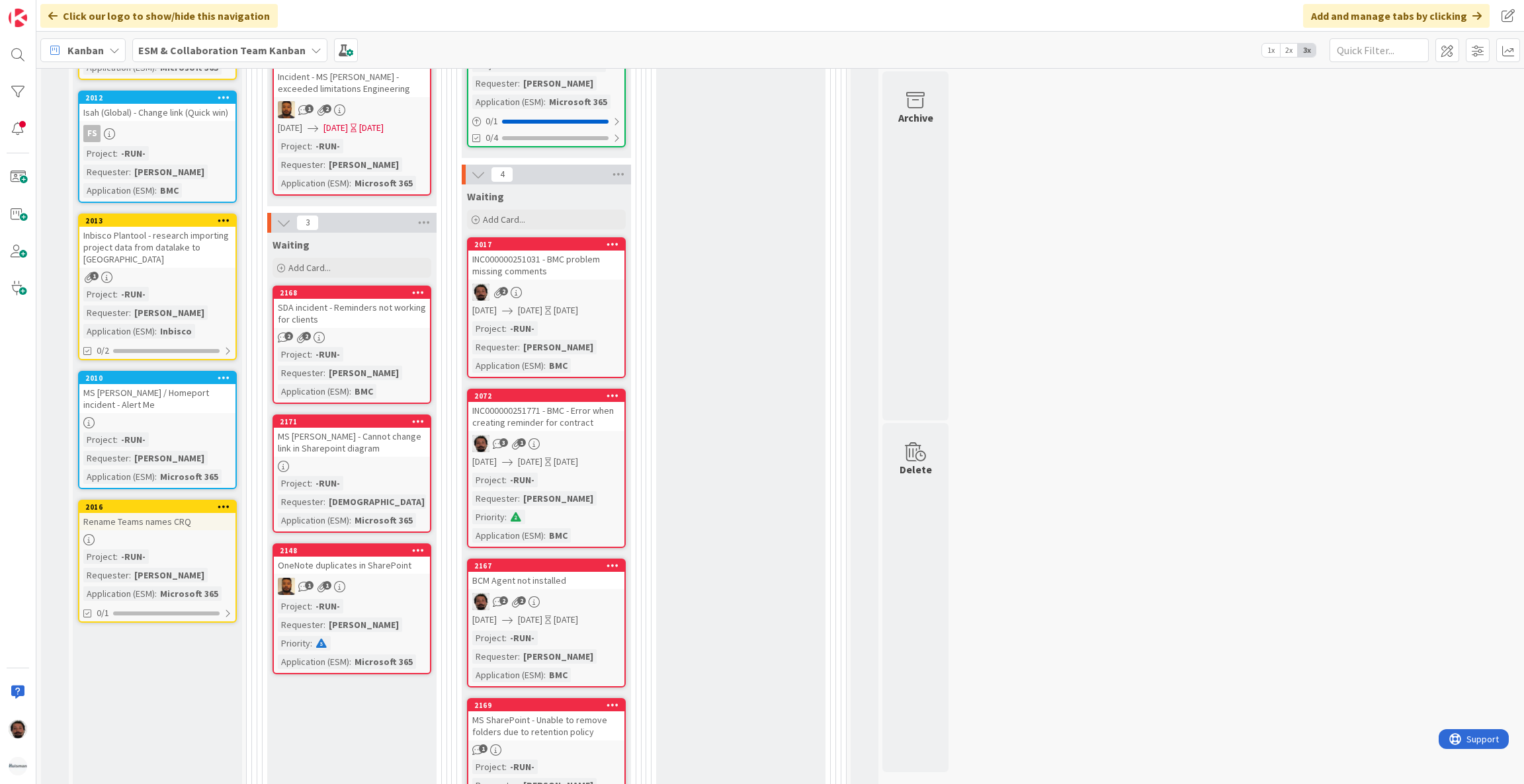
scroll to position [850, 0]
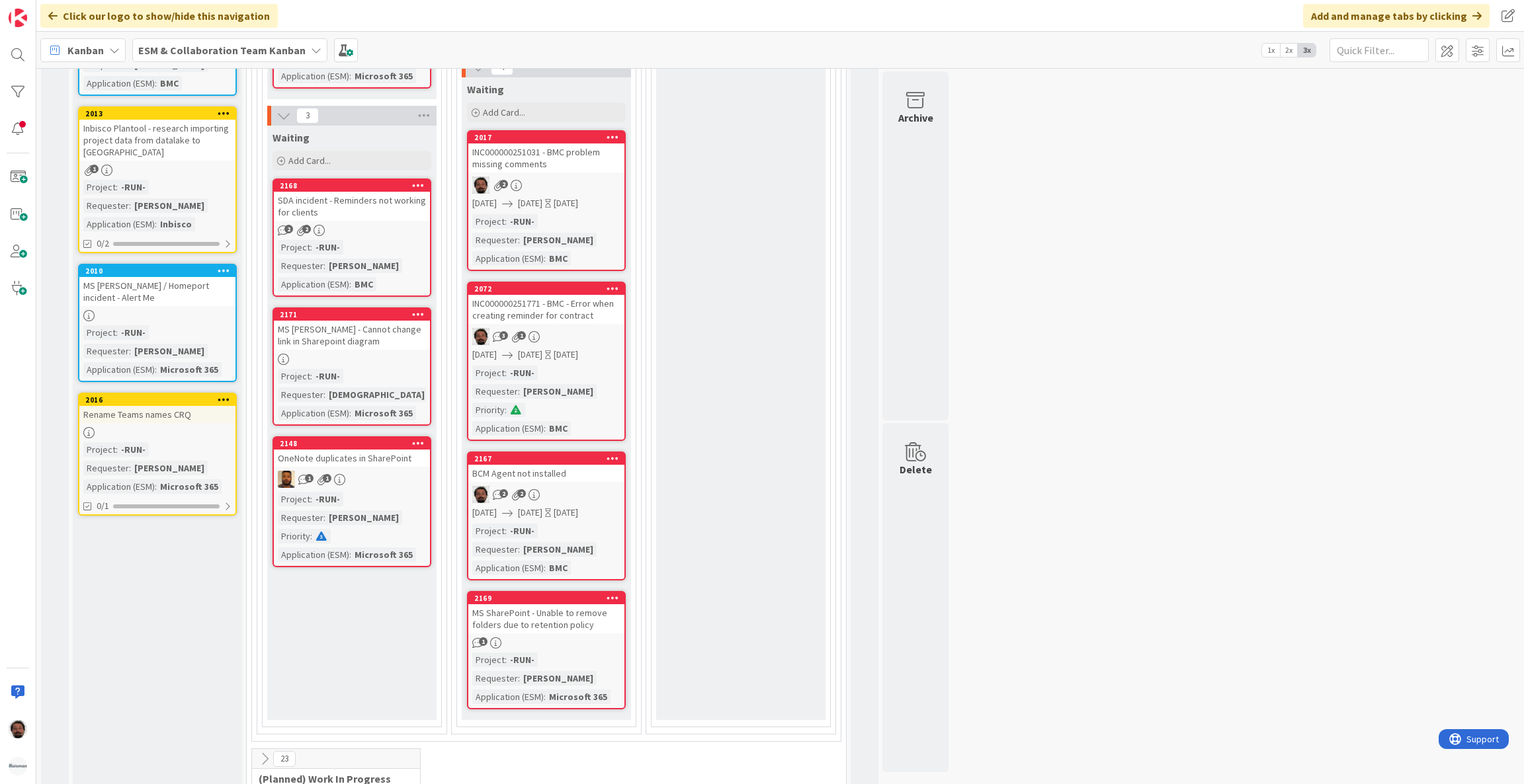
click at [589, 604] on div "MS SharePoint - Unable to remove folders due to retention policy" at bounding box center [546, 619] width 156 height 29
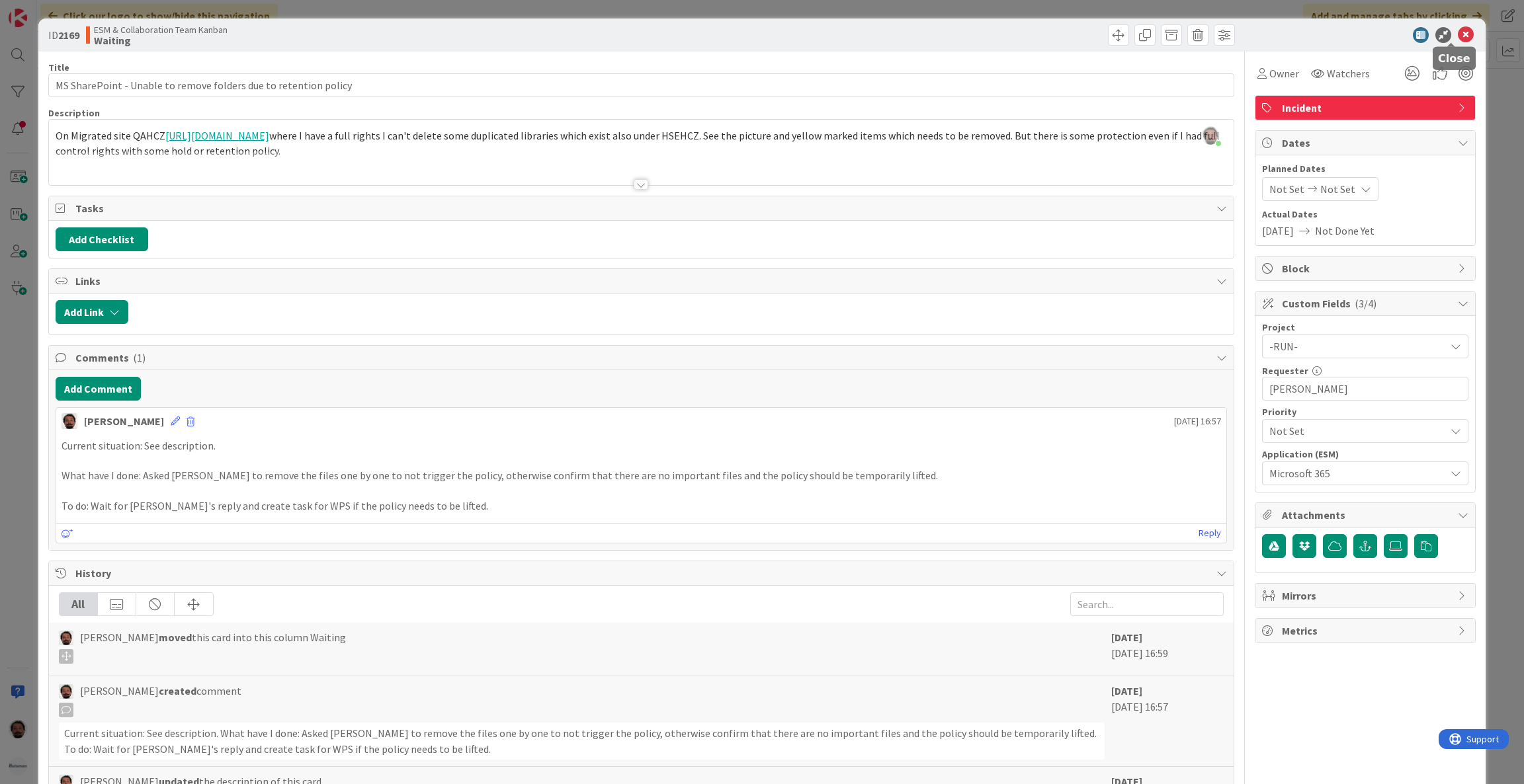
click at [1458, 39] on icon at bounding box center [1465, 35] width 16 height 16
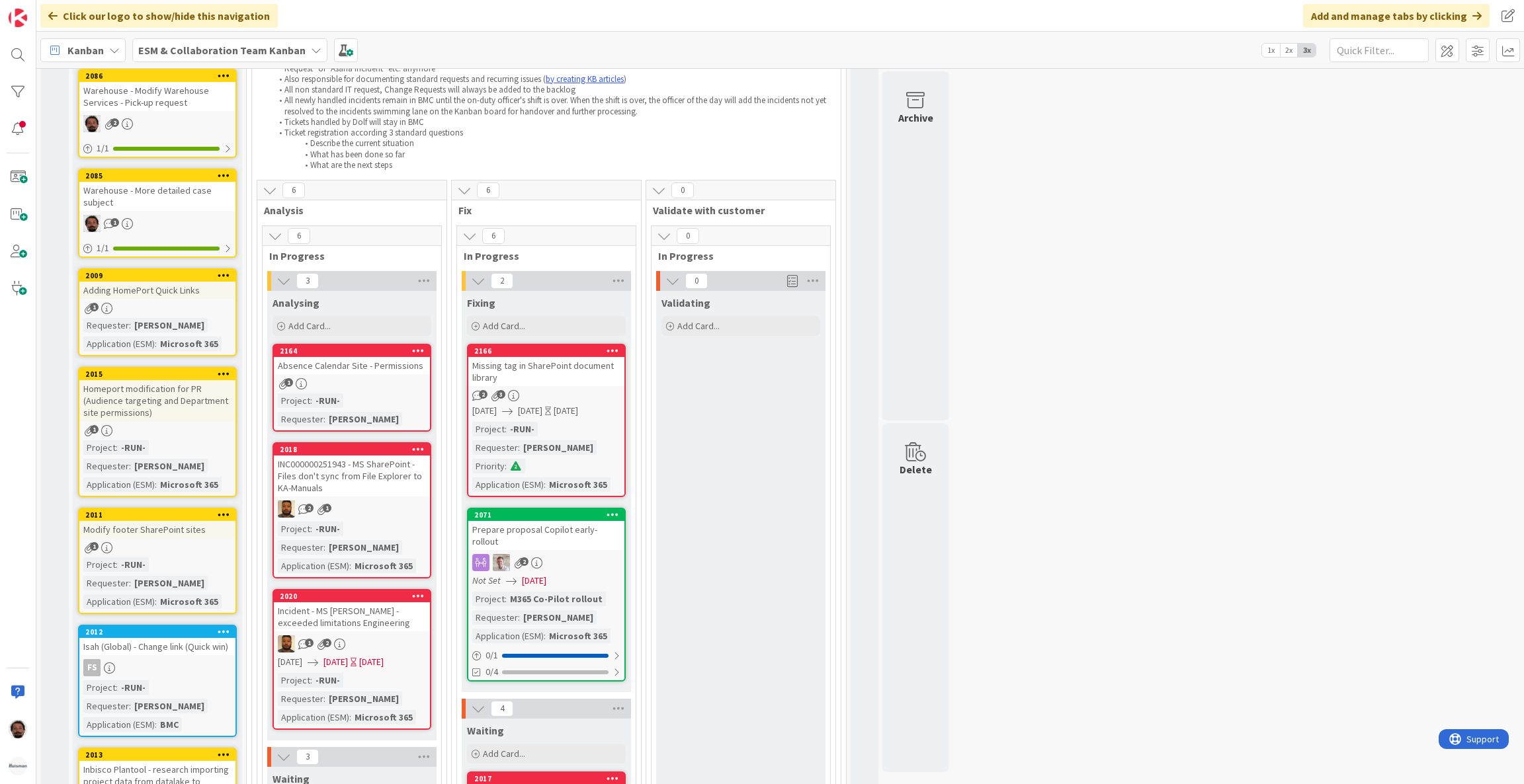
scroll to position [56, 0]
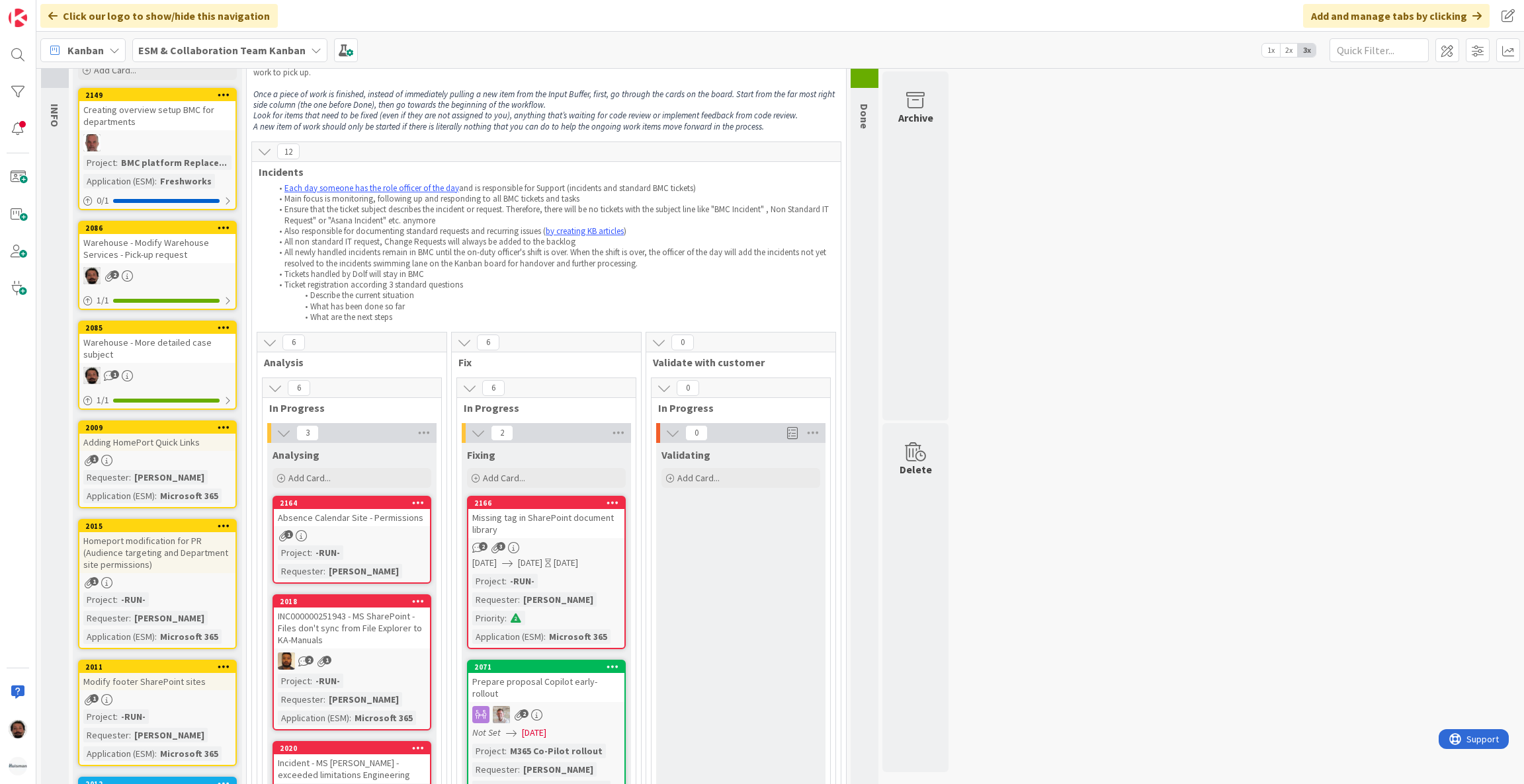
click at [264, 149] on icon at bounding box center [264, 151] width 15 height 15
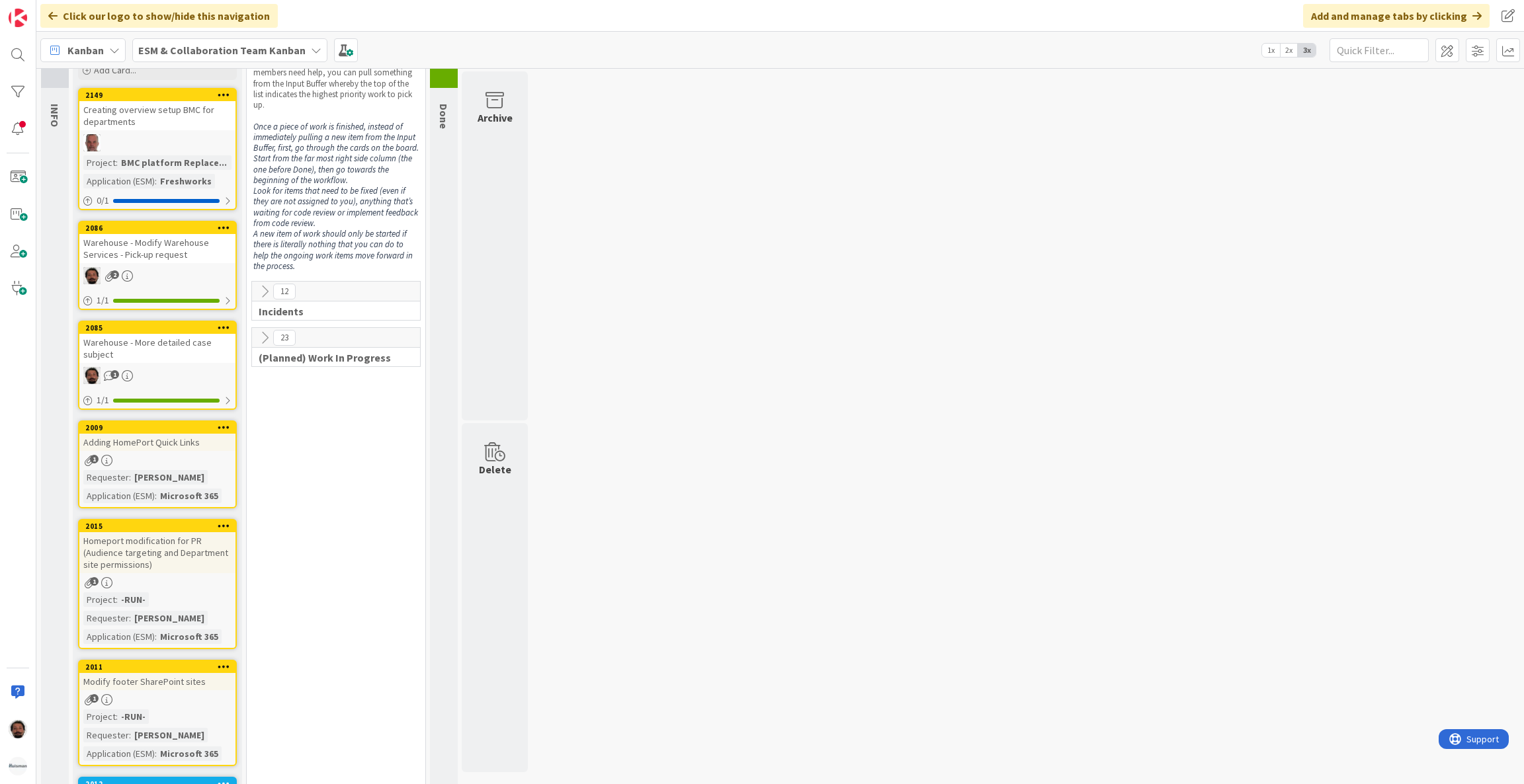
click at [260, 343] on icon at bounding box center [264, 338] width 15 height 15
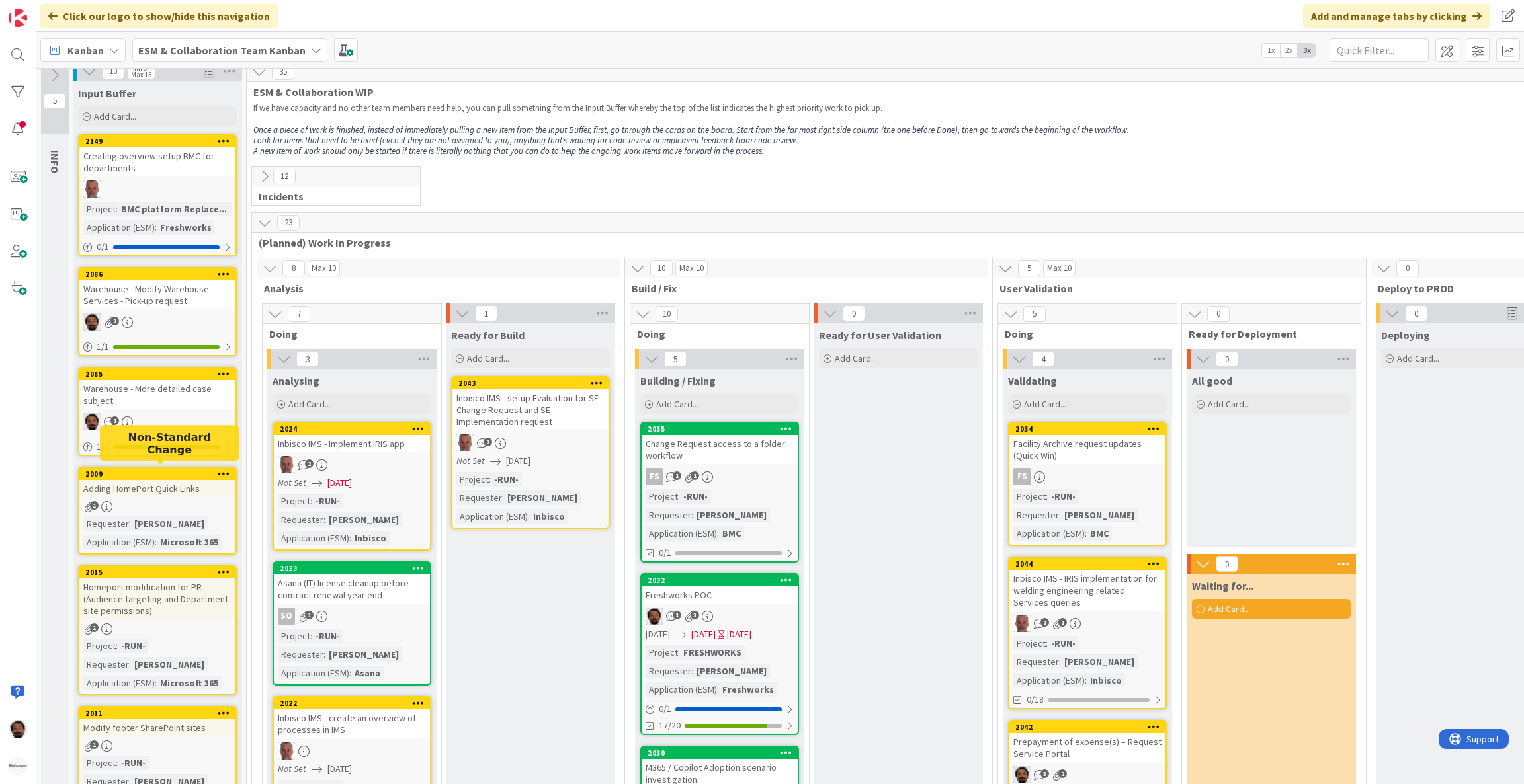
scroll to position [0, 0]
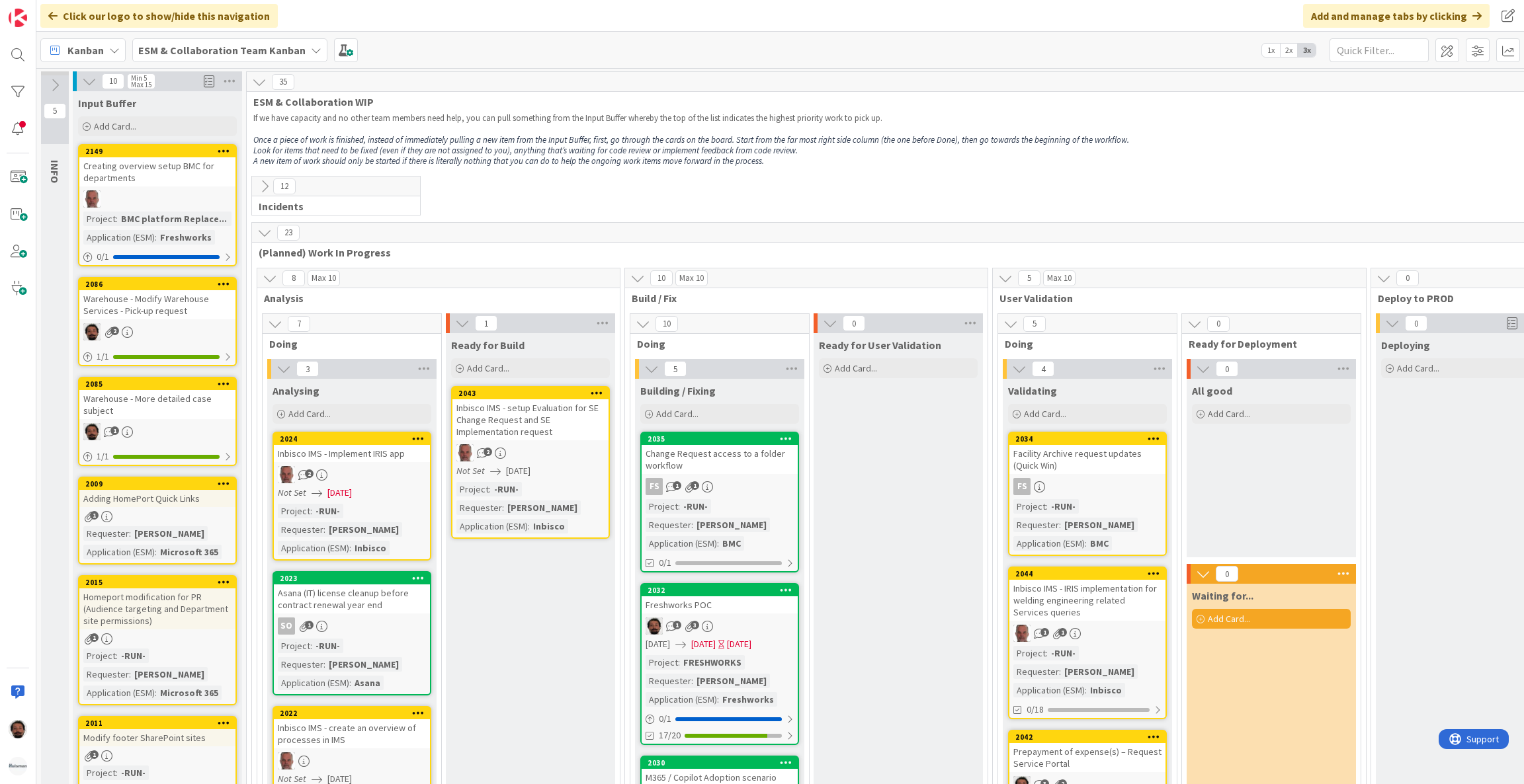
click at [188, 50] on b "ESM & Collaboration Team Kanban" at bounding box center [222, 50] width 167 height 13
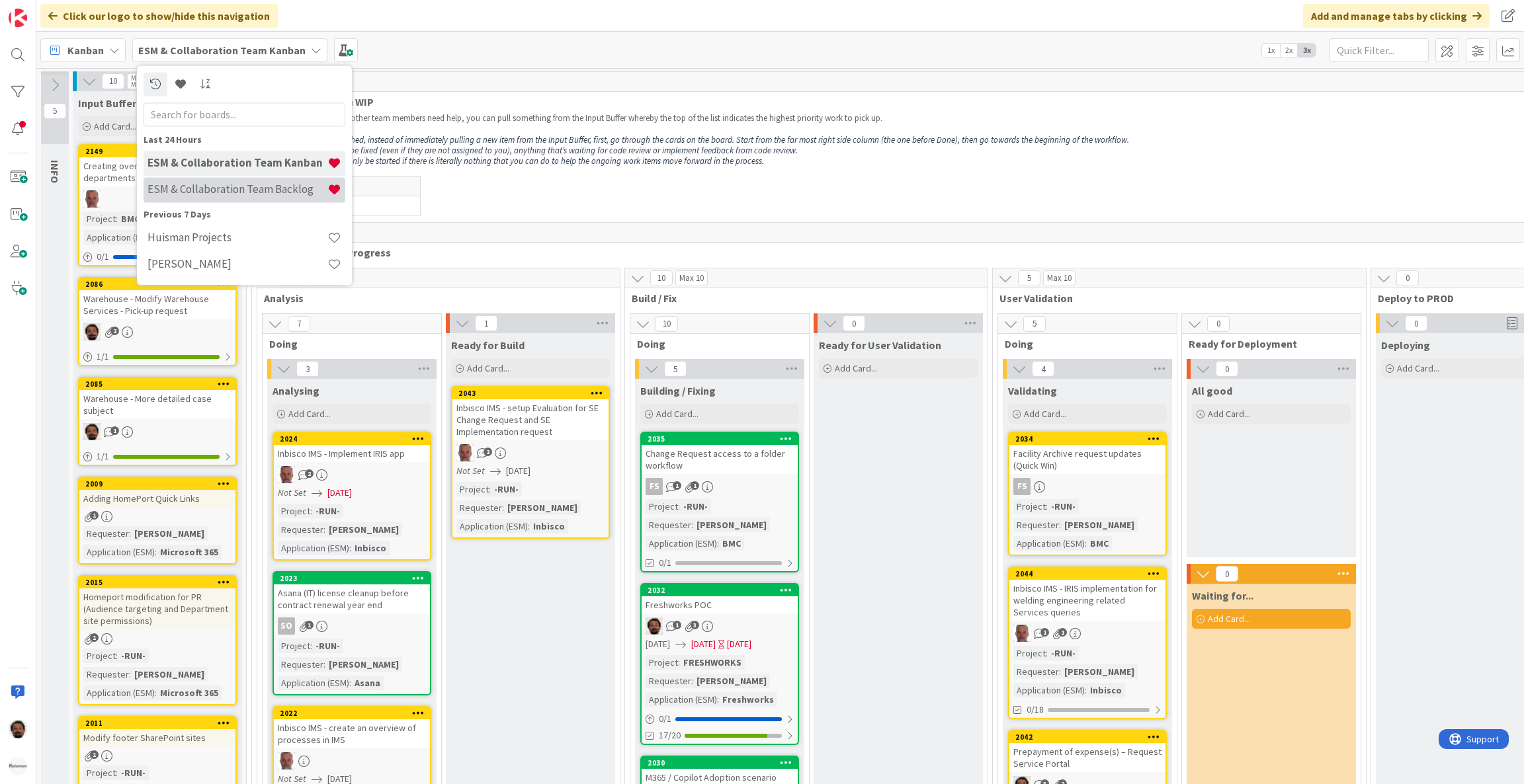
click at [228, 189] on h4 "ESM & Collaboration Team Backlog" at bounding box center [238, 190] width 180 height 13
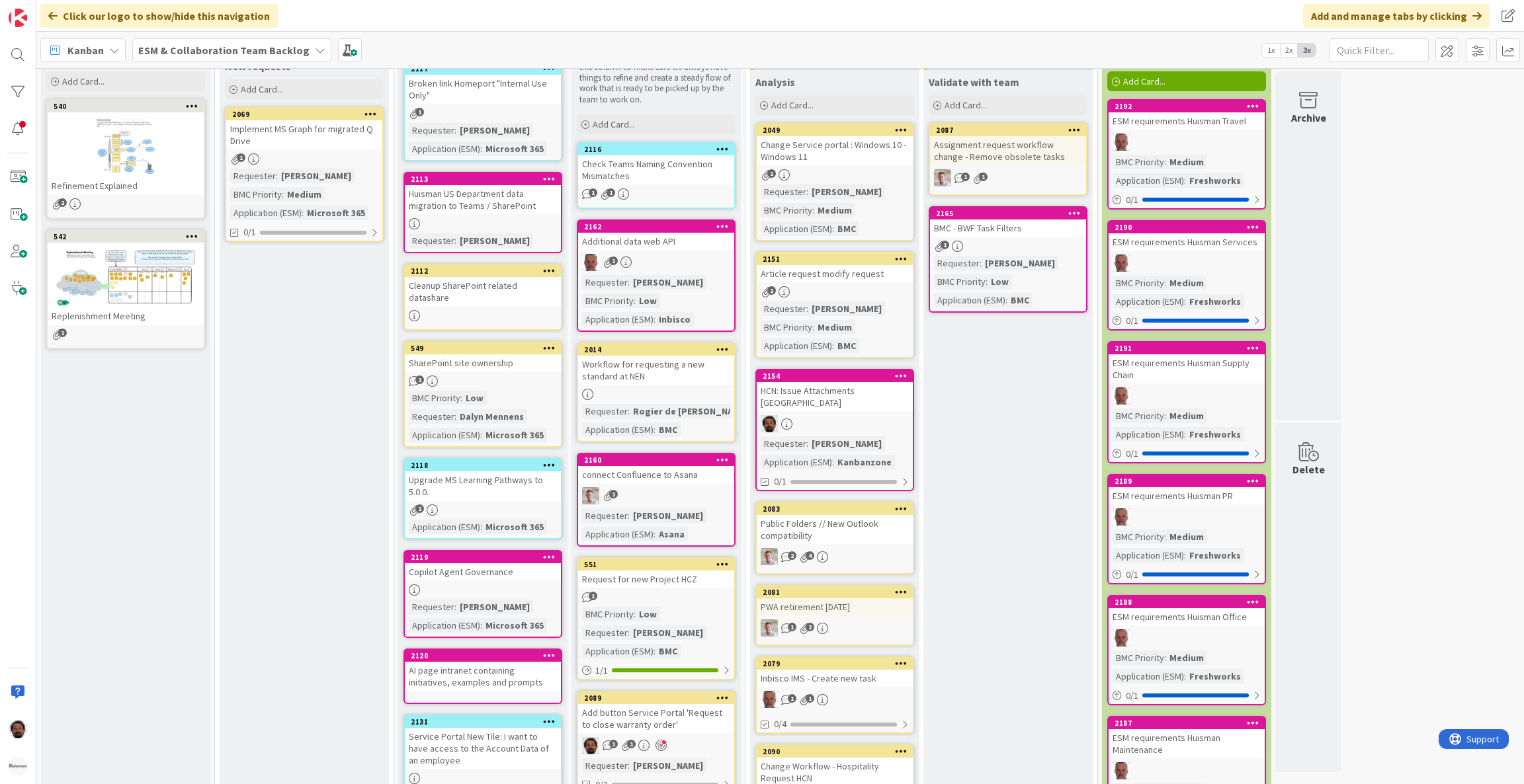
scroll to position [397, 0]
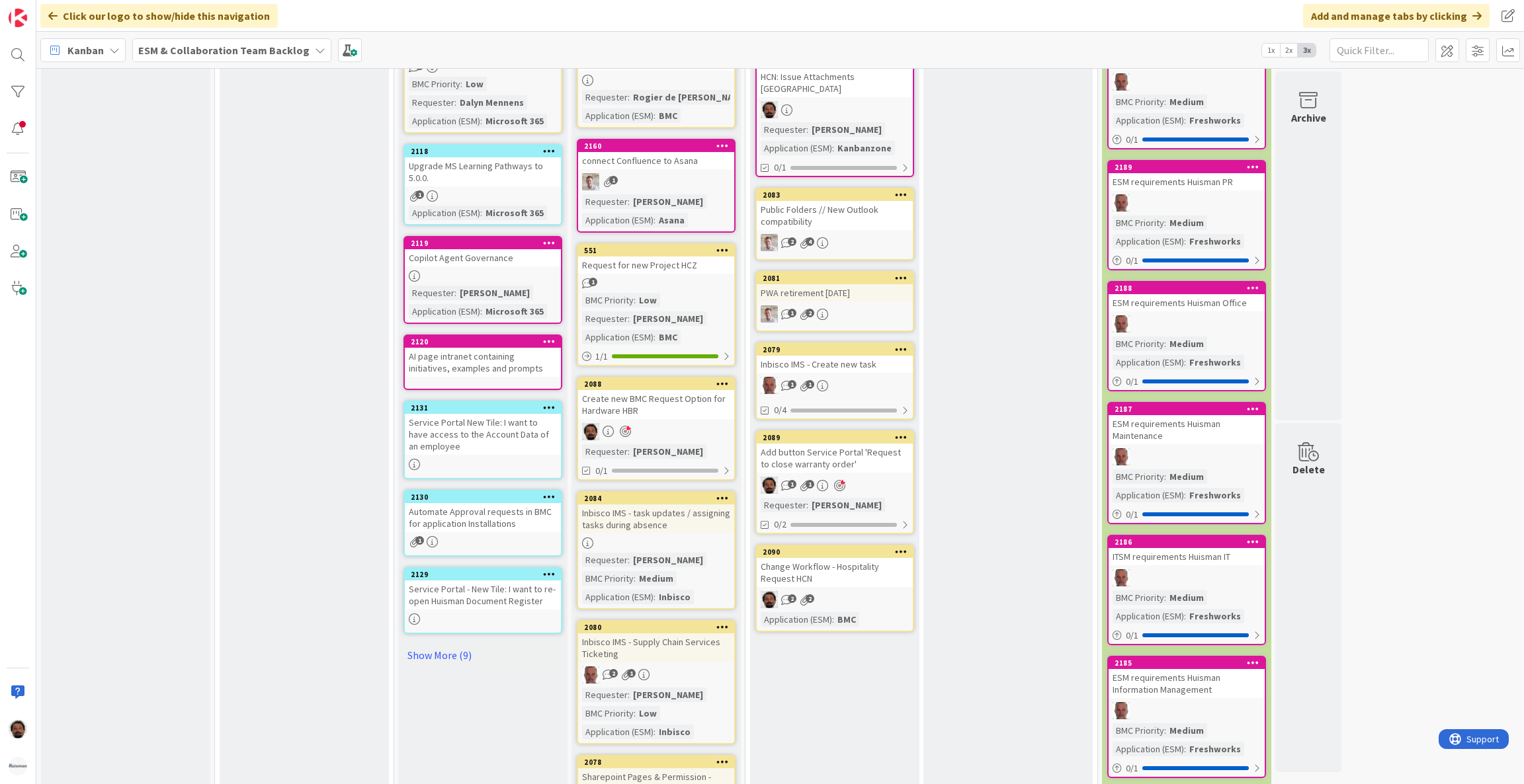
click at [839, 480] on icon at bounding box center [840, 485] width 11 height 12
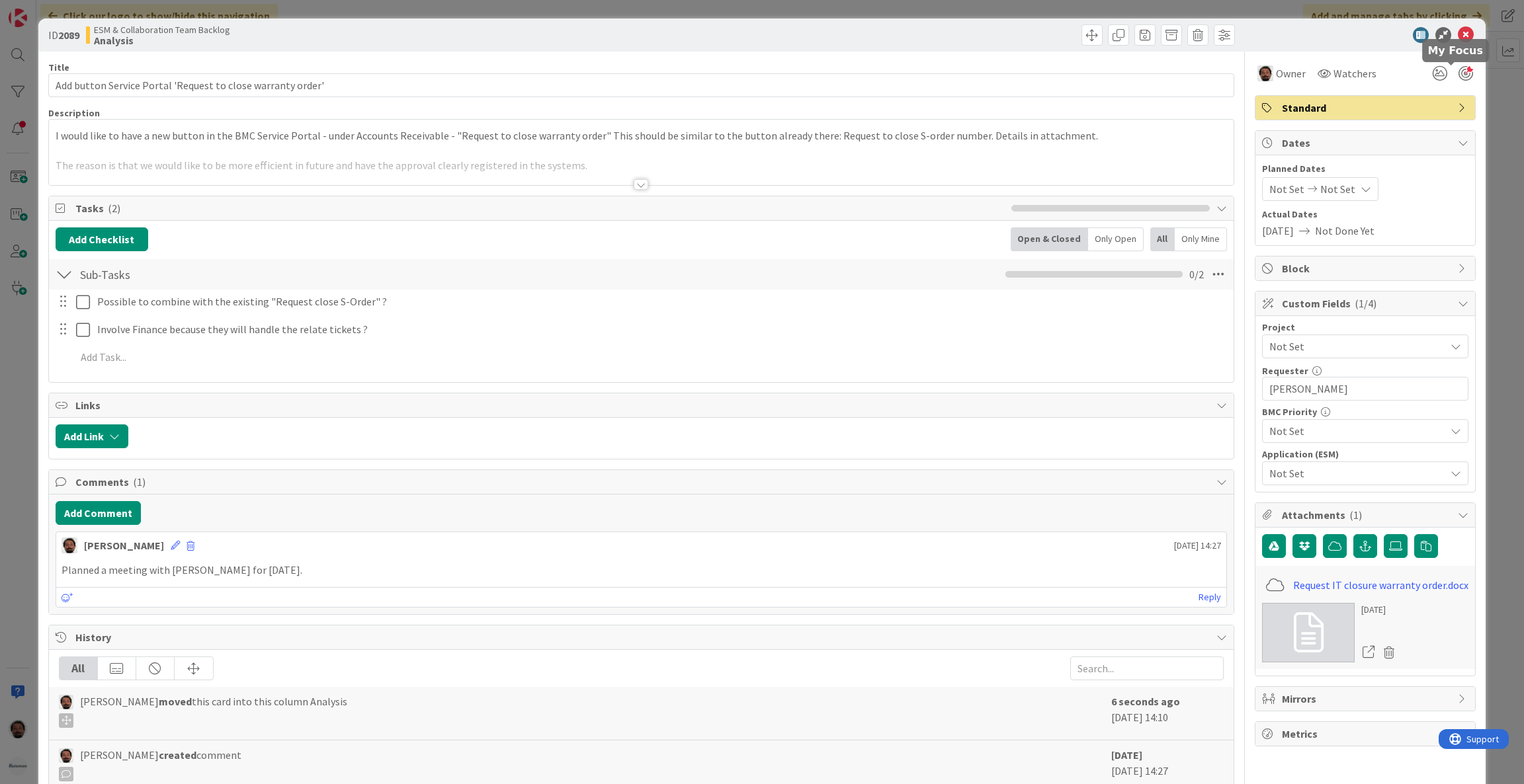
click at [1459, 71] on div at bounding box center [1466, 73] width 15 height 15
click at [1458, 34] on icon at bounding box center [1465, 35] width 16 height 16
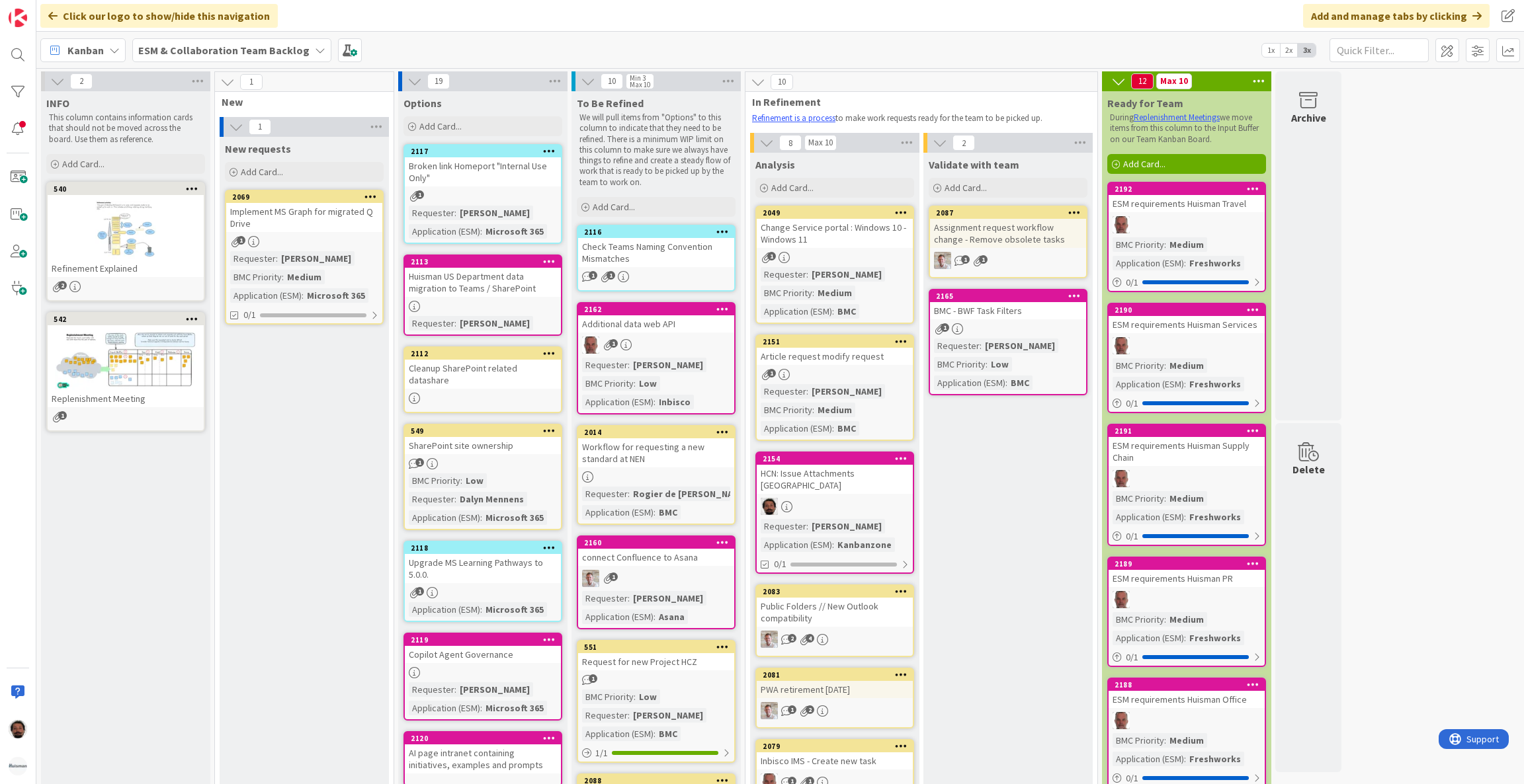
click at [212, 39] on div "ESM & Collaboration Team Backlog" at bounding box center [231, 50] width 199 height 24
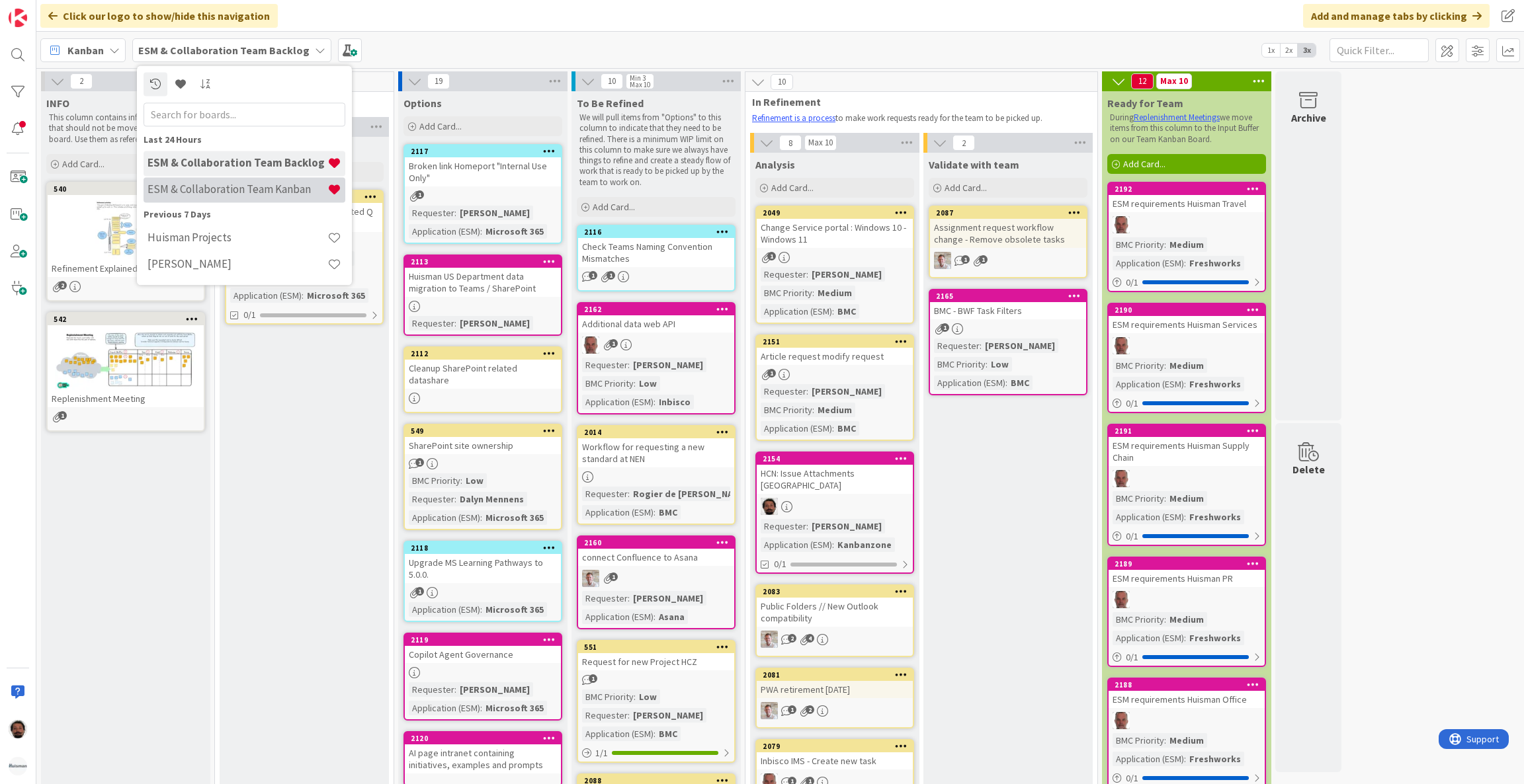
click at [194, 184] on h4 "ESM & Collaboration Team Kanban" at bounding box center [238, 190] width 180 height 13
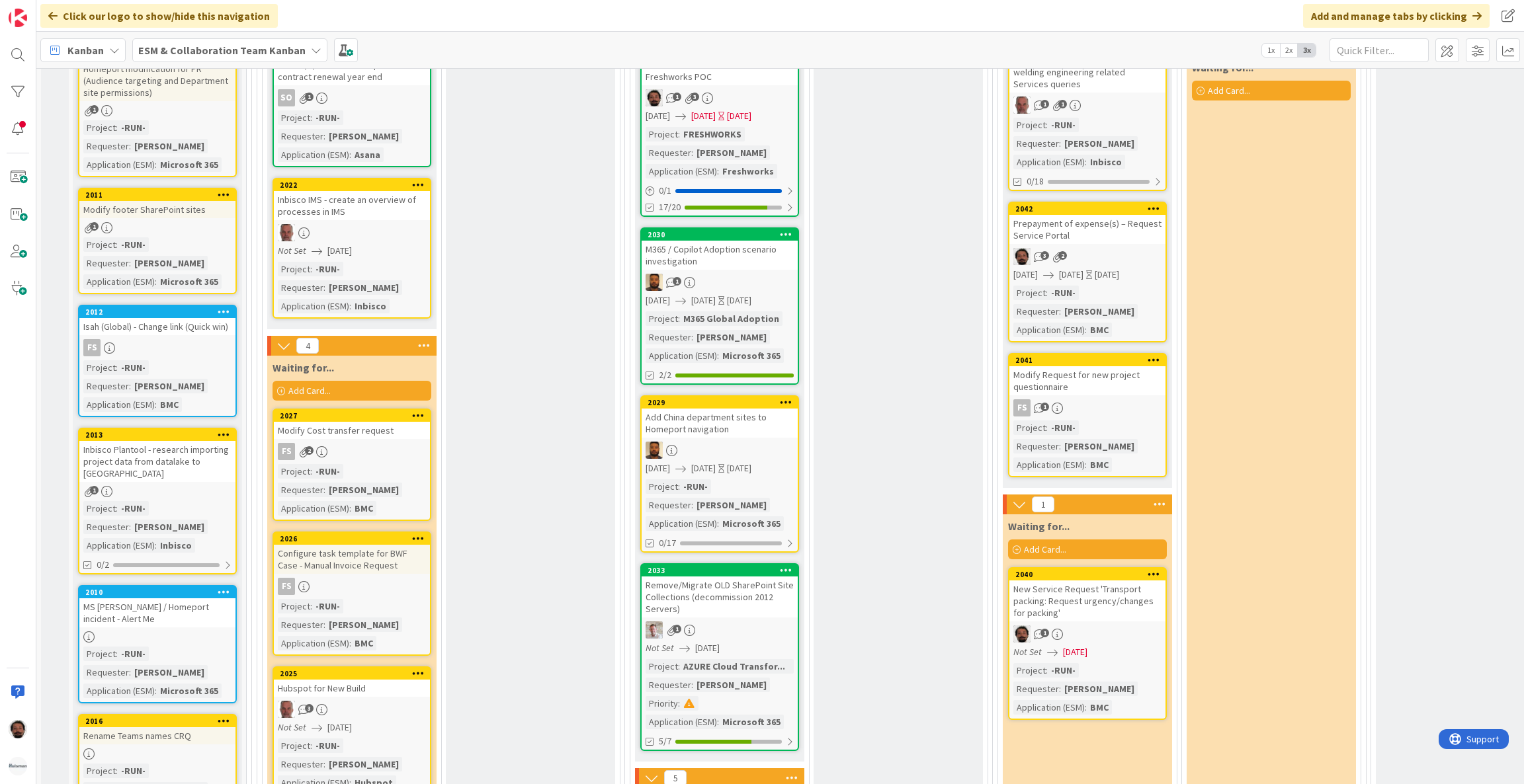
scroll to position [793, 0]
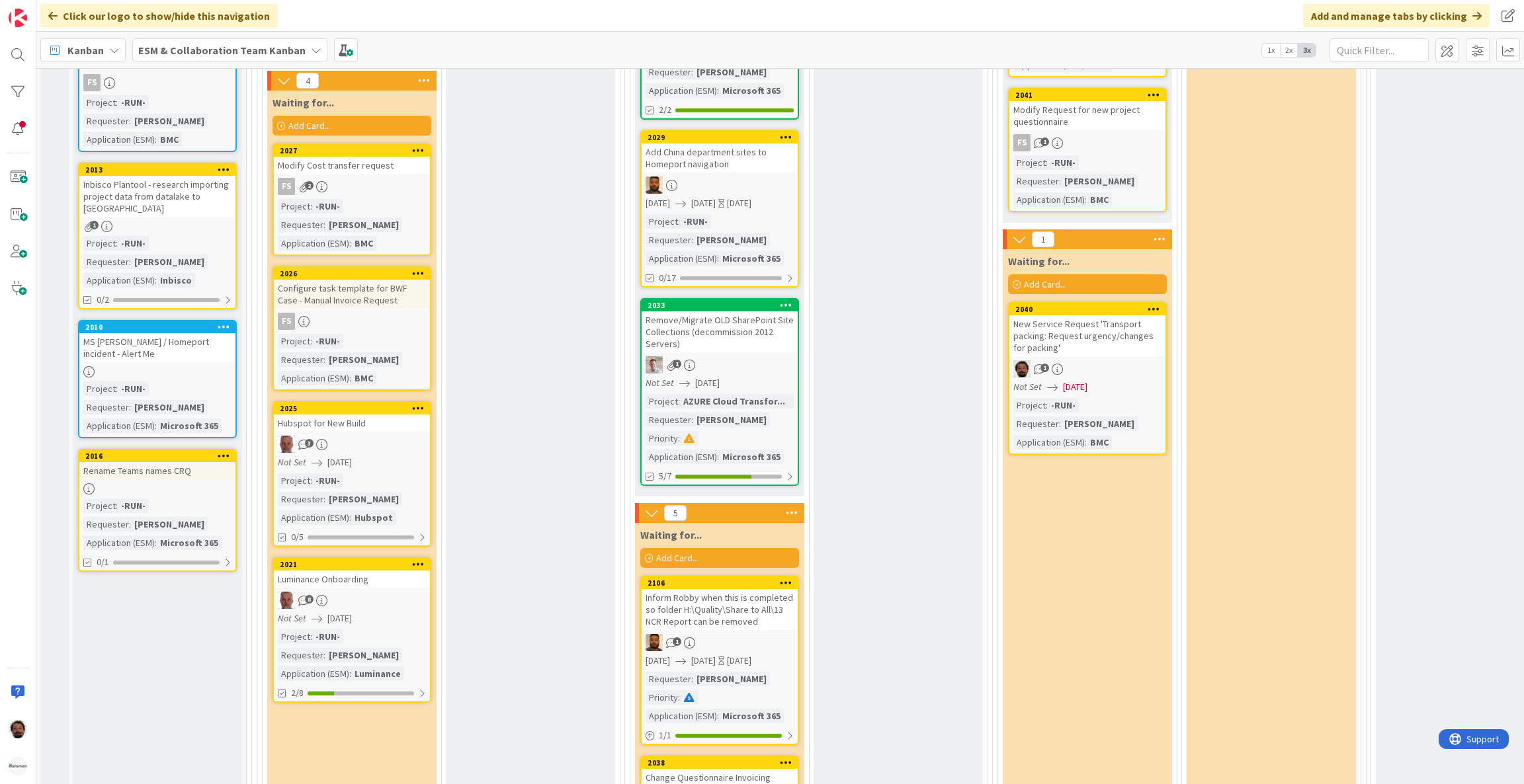
click at [1087, 381] on span "2025/10/02" at bounding box center [1075, 387] width 25 height 14
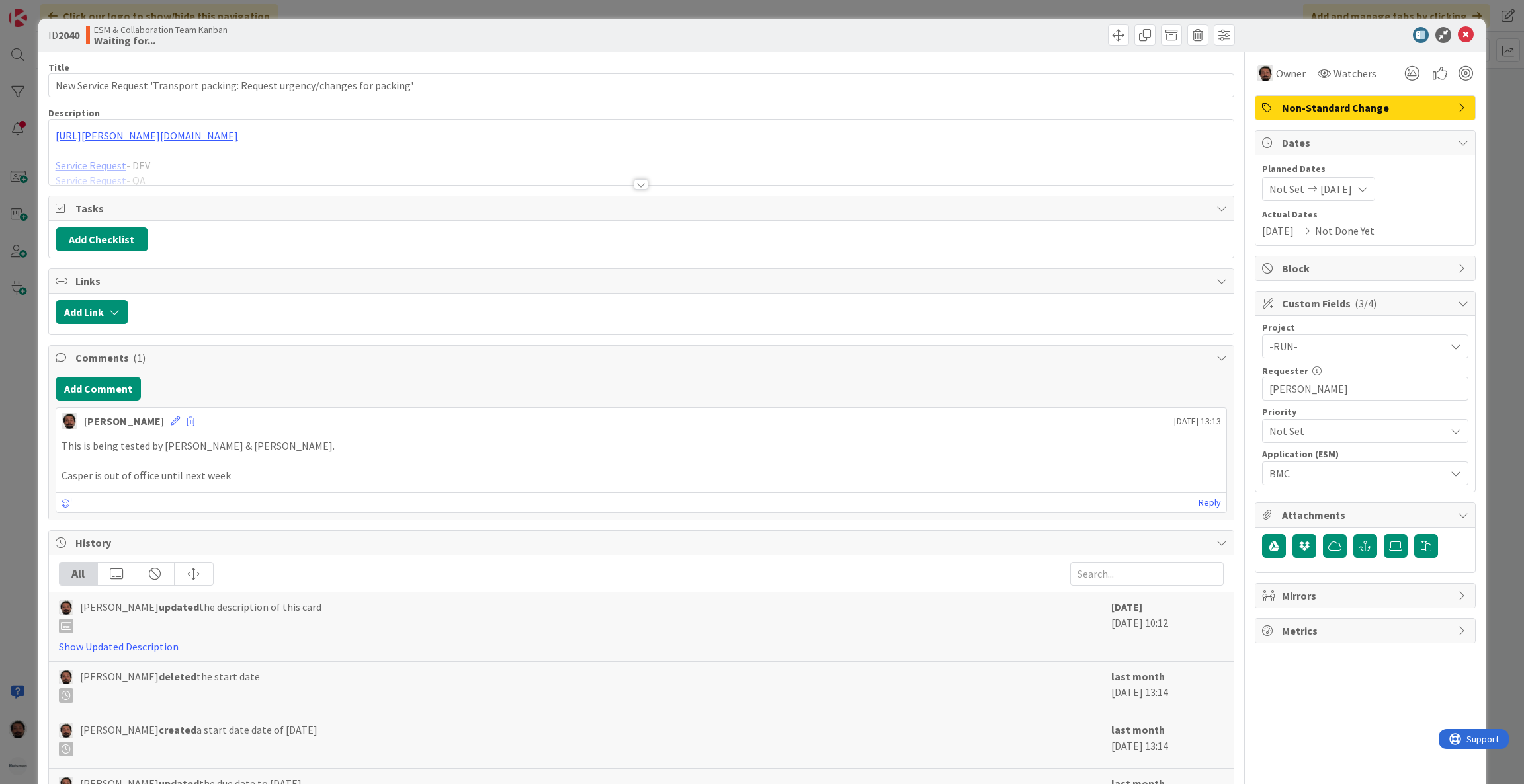
click at [1320, 186] on span "2025/10/02" at bounding box center [1336, 189] width 32 height 16
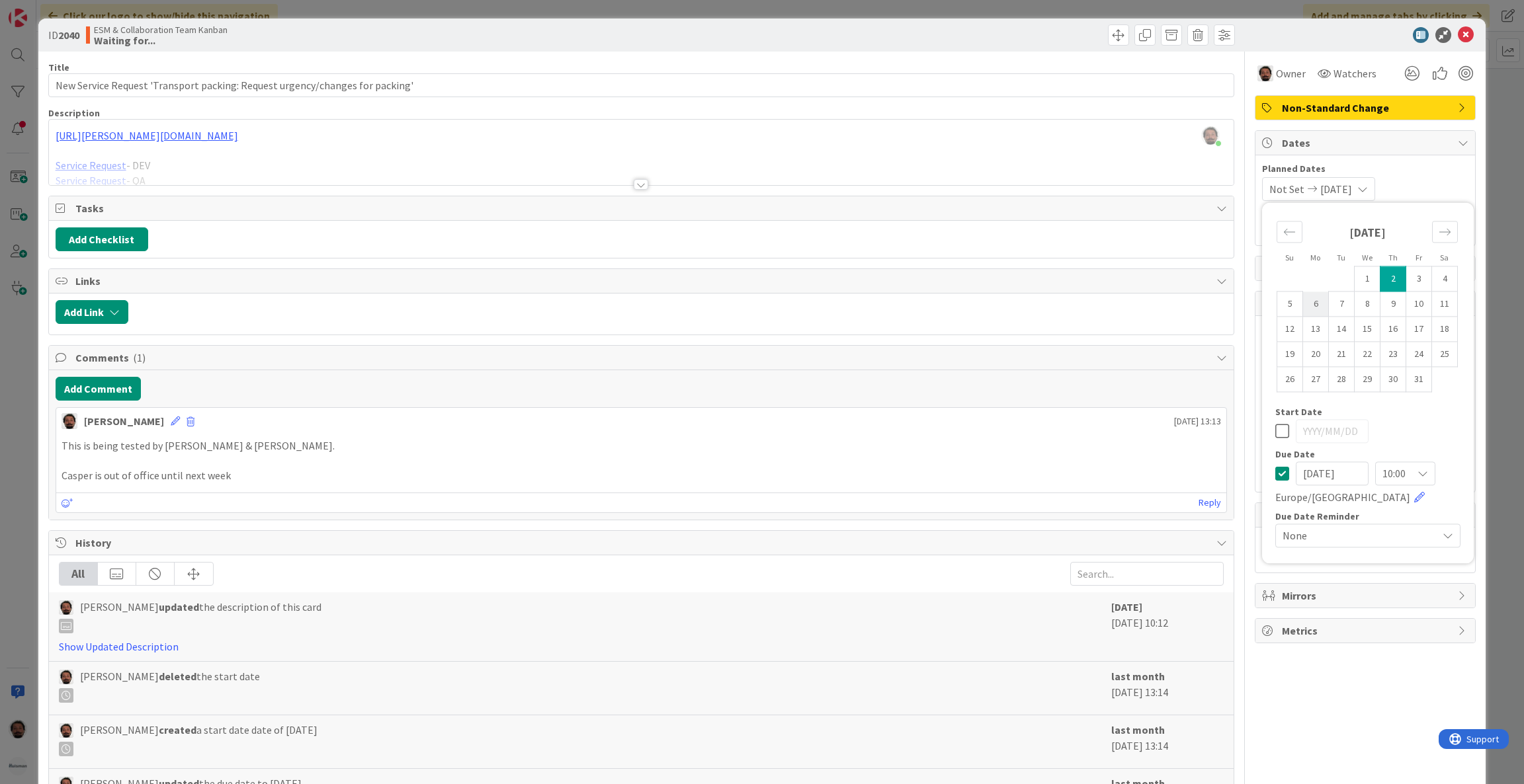
click at [1304, 307] on td "6" at bounding box center [1316, 304] width 26 height 25
type input "2025/10/06"
click at [1304, 307] on td "6" at bounding box center [1316, 304] width 26 height 25
type input "2025/10/06"
click at [1304, 307] on td "6" at bounding box center [1316, 304] width 26 height 25
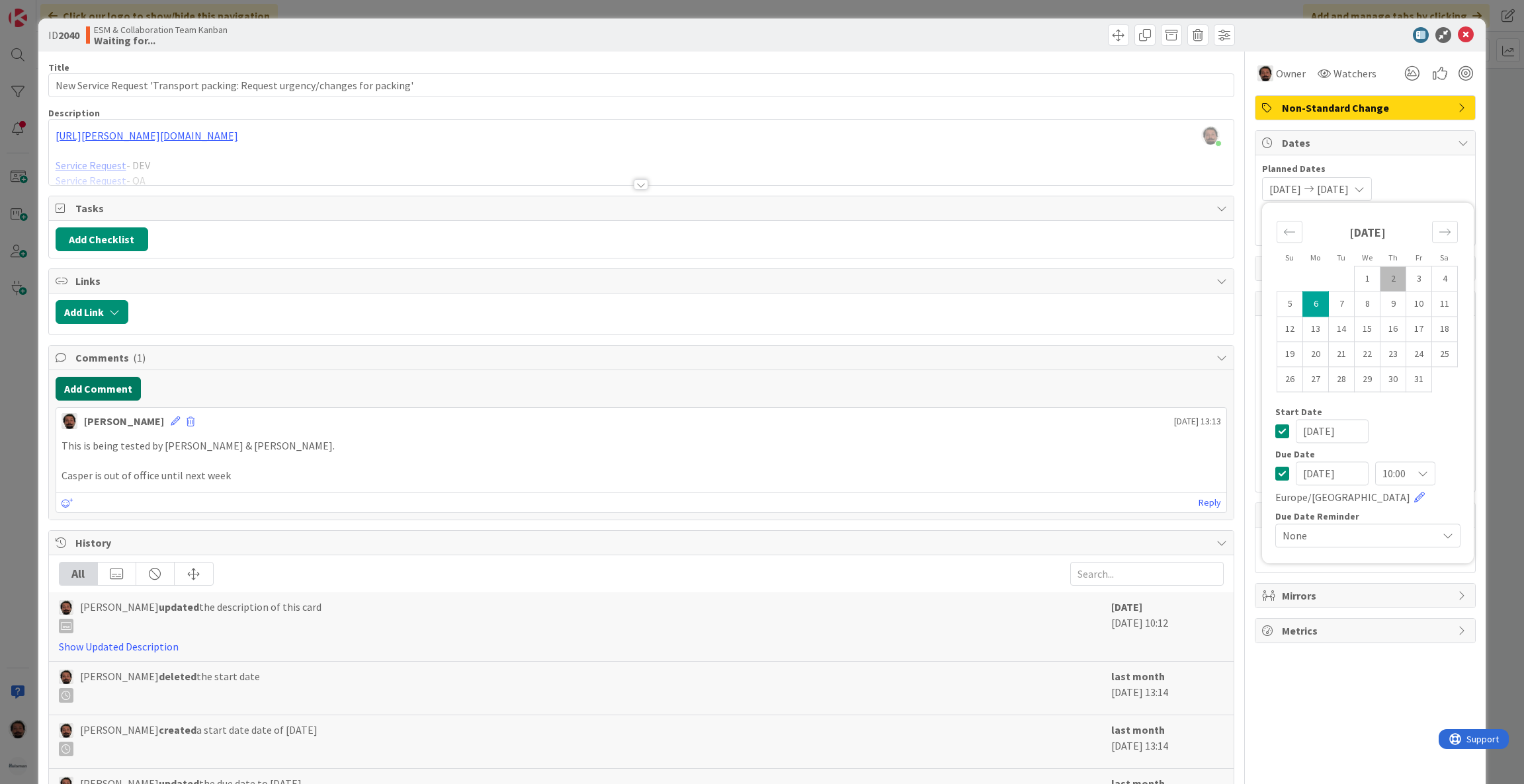
click at [96, 381] on button "Add Comment" at bounding box center [98, 389] width 85 height 24
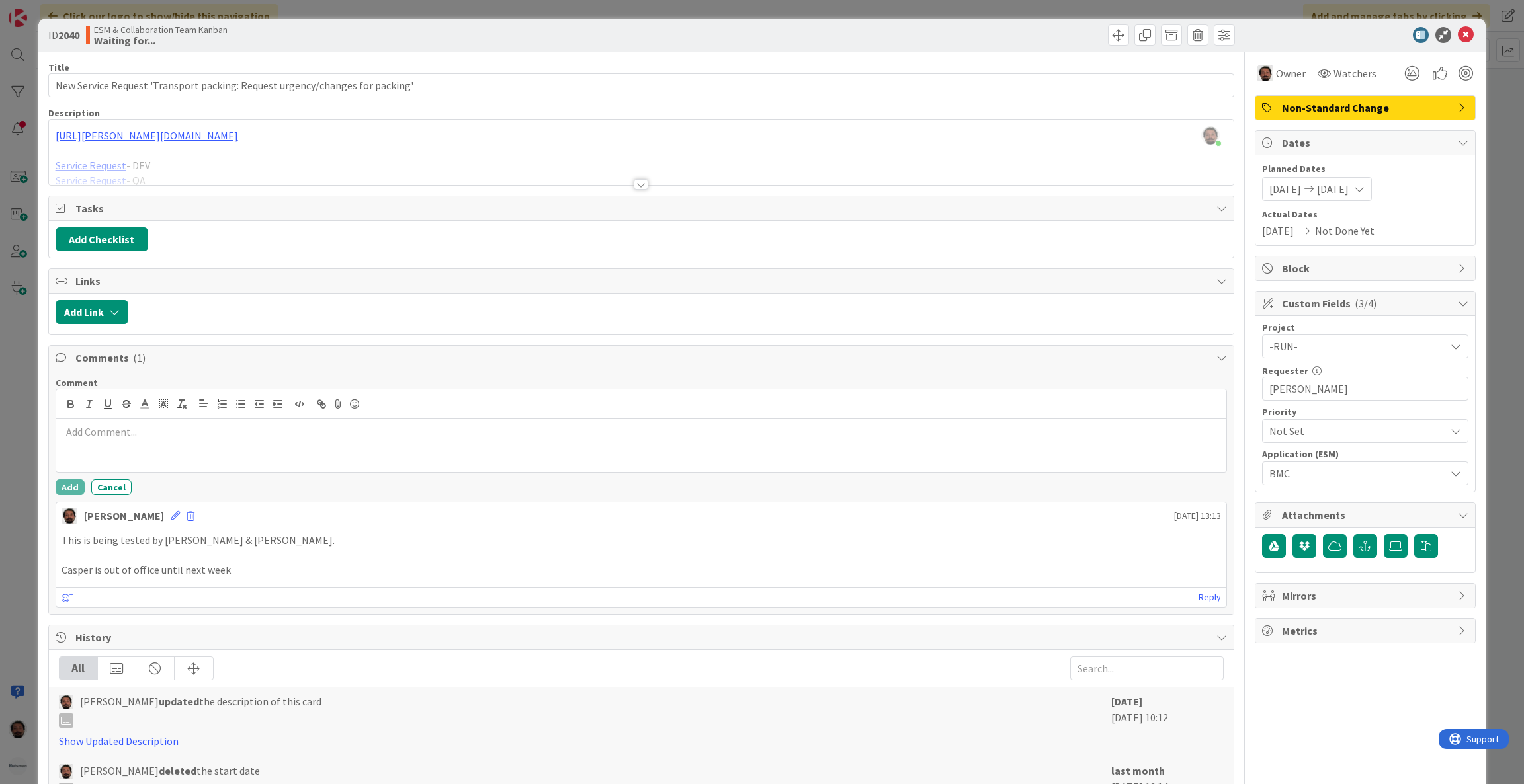
click at [228, 425] on div at bounding box center [641, 446] width 1171 height 53
click at [516, 439] on p "Marc tested with some stakeholders. Meeting with Marc on Monday to discuss requ…" at bounding box center [641, 432] width 1161 height 16
click at [227, 435] on p "Marc tested with some stakeholders. Meeting with Marc on Monday to discuss requ…" at bounding box center [641, 432] width 1161 height 16
click at [61, 488] on button "Add" at bounding box center [71, 490] width 29 height 16
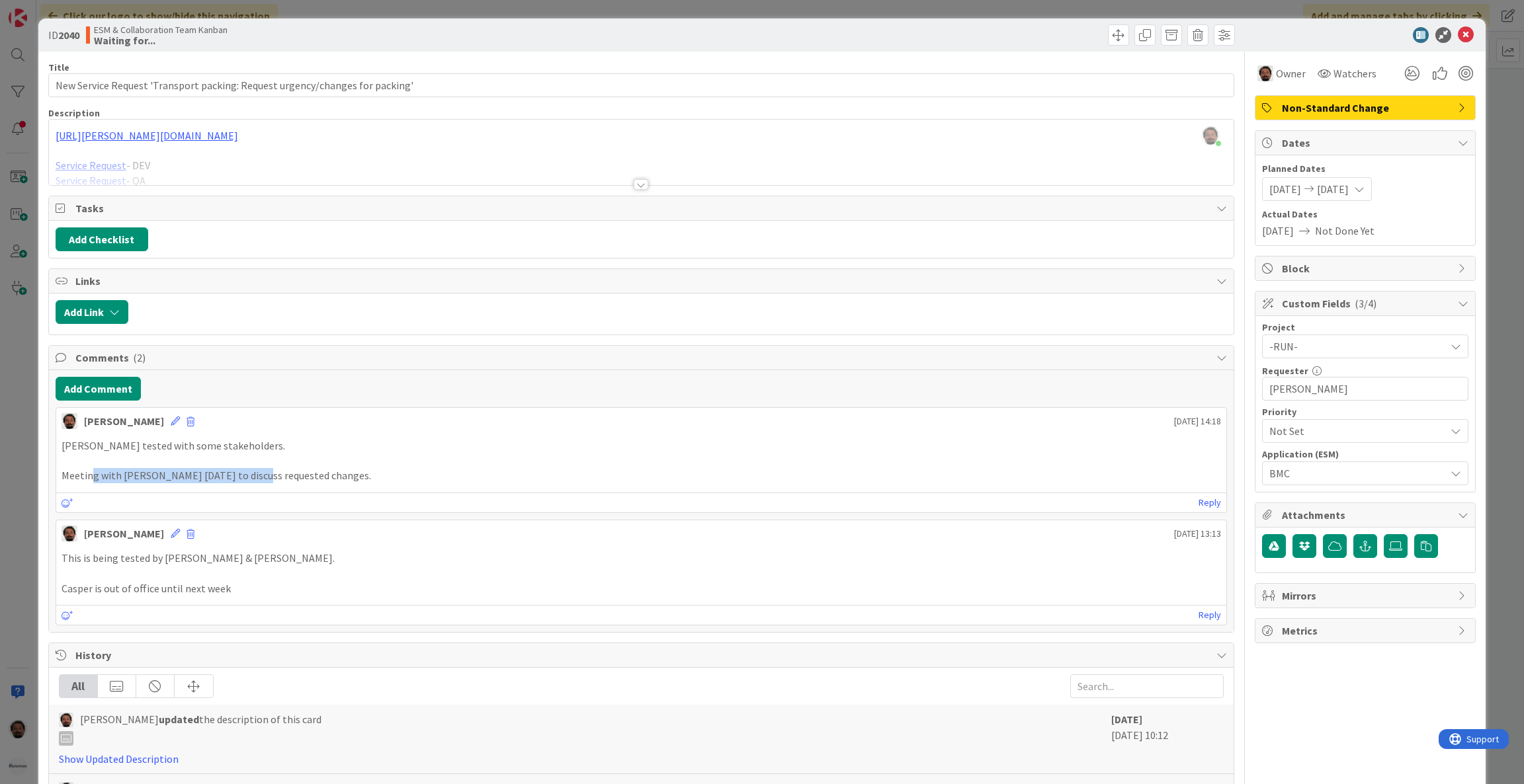
drag, startPoint x: 125, startPoint y: 481, endPoint x: 361, endPoint y: 481, distance: 236.0
click at [347, 481] on p "Meeting with Marc on Monday to discuss requested changes." at bounding box center [641, 475] width 1161 height 16
click at [361, 481] on p "Meeting with Marc on Monday to discuss requested changes." at bounding box center [641, 475] width 1161 height 16
click at [1458, 34] on icon at bounding box center [1465, 35] width 16 height 16
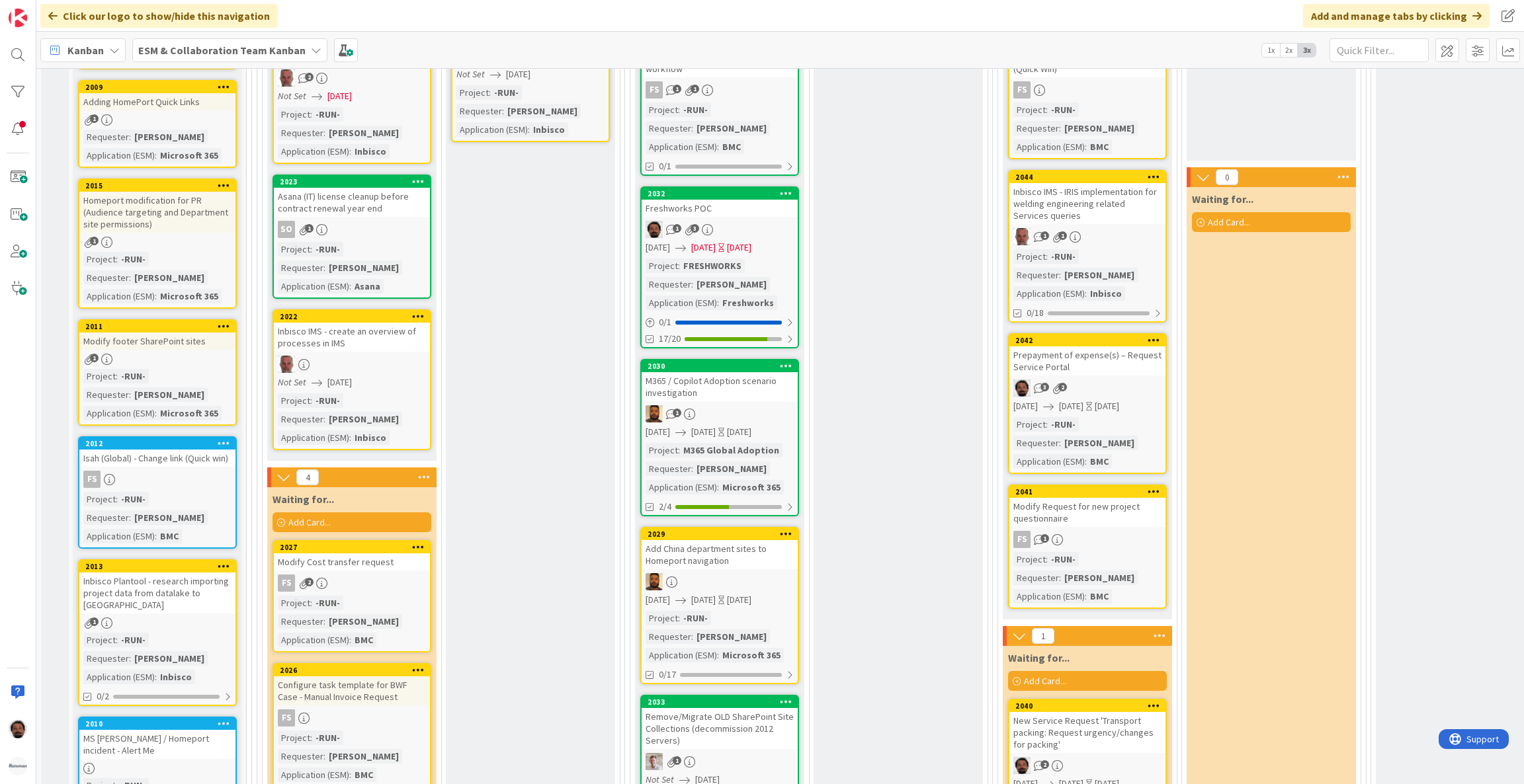
click at [1108, 359] on div "Prepayment of expense(s) – Request Service Portal" at bounding box center [1087, 361] width 156 height 29
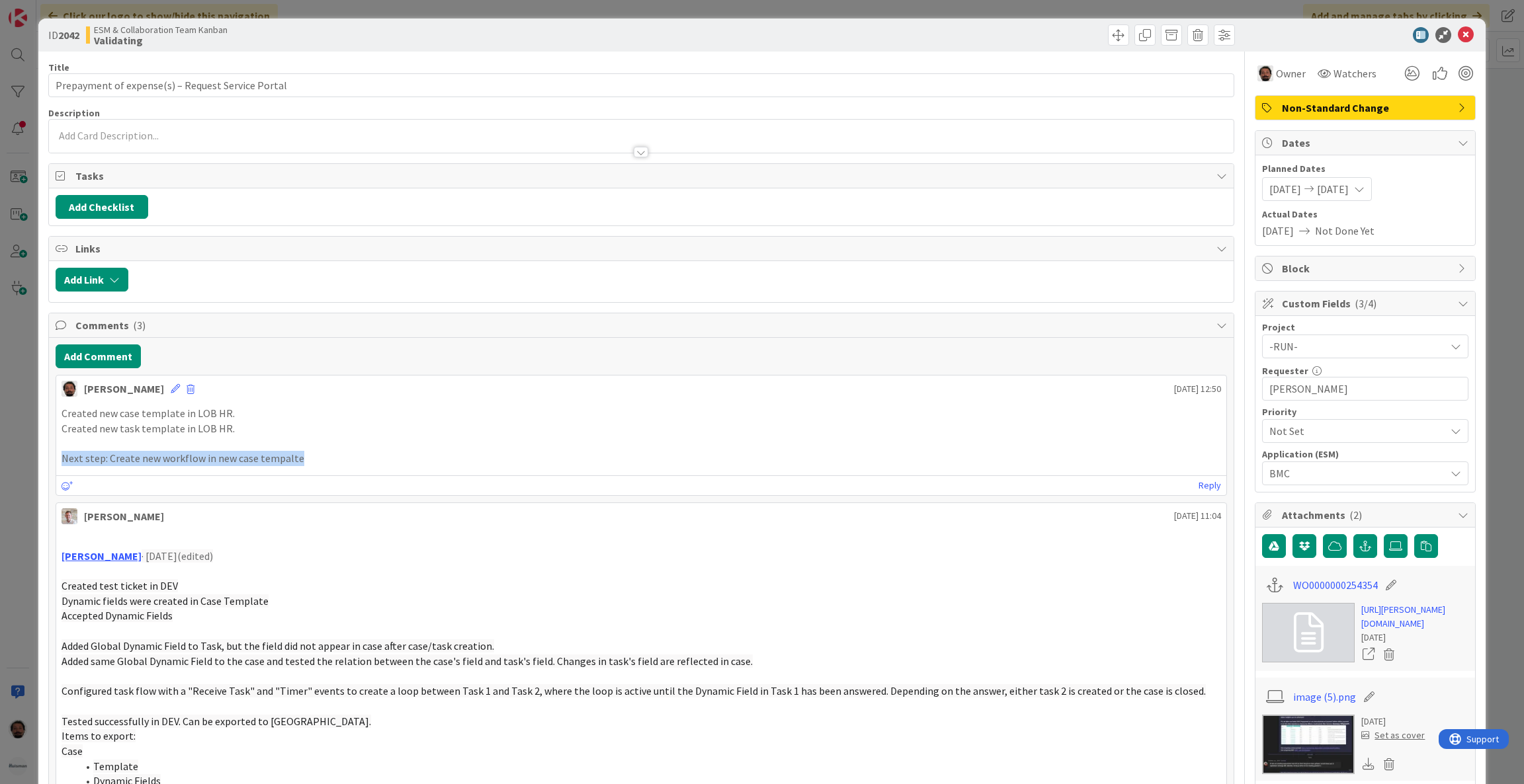
drag, startPoint x: 57, startPoint y: 461, endPoint x: 348, endPoint y: 461, distance: 291.0
click at [345, 461] on div "Created new case template in LOB HR. Created new task template in LOB HR. Next …" at bounding box center [641, 436] width 1171 height 71
click at [350, 461] on p "Next step: Create new workflow in new case tempalte" at bounding box center [641, 458] width 1161 height 16
drag, startPoint x: 195, startPoint y: 458, endPoint x: 64, endPoint y: 456, distance: 131.0
click at [64, 456] on p "Next step: Create new workflow in new case tempalte" at bounding box center [641, 458] width 1161 height 16
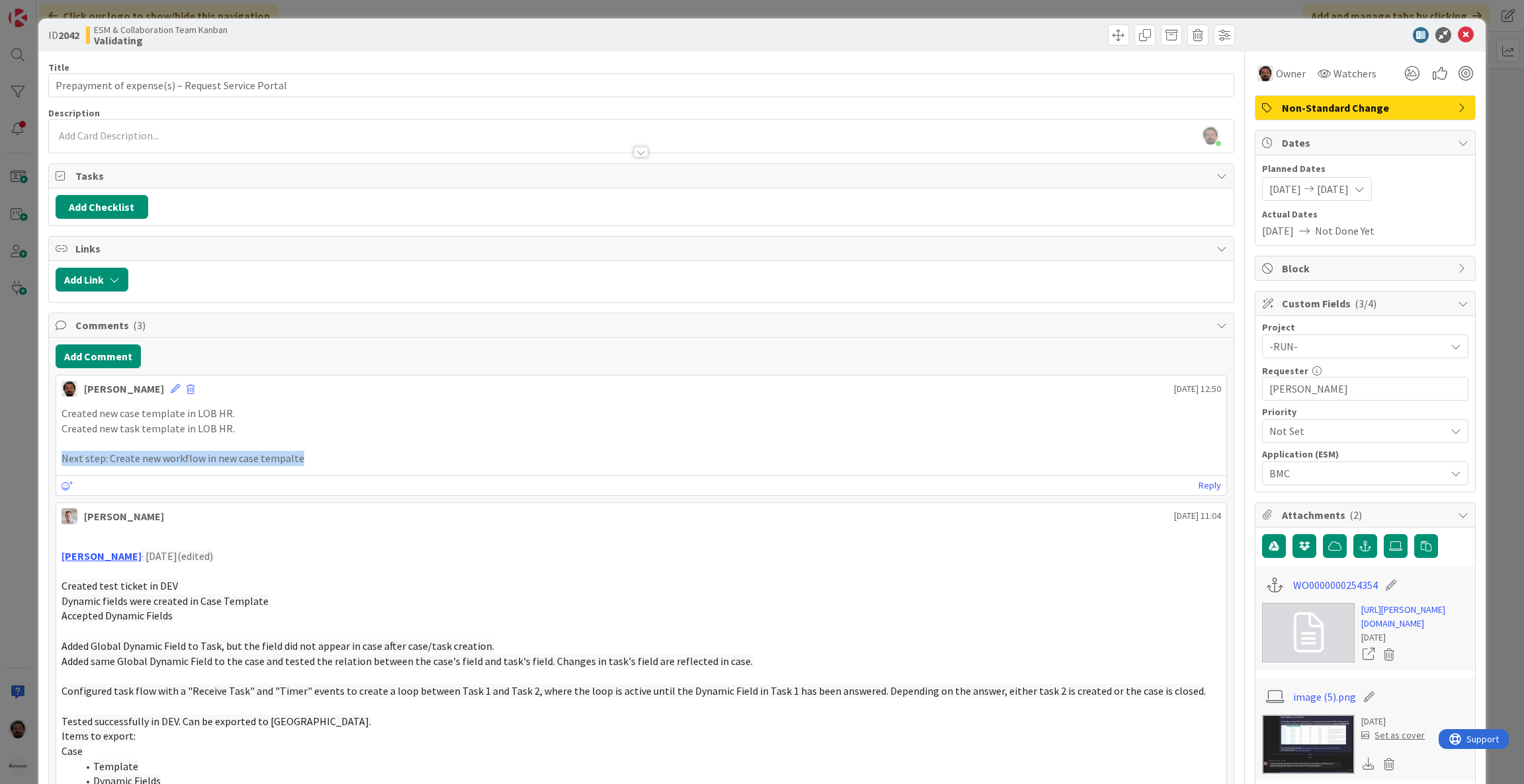
click at [64, 456] on p "Next step: Create new workflow in new case tempalte" at bounding box center [641, 458] width 1161 height 16
drag, startPoint x: 70, startPoint y: 458, endPoint x: 340, endPoint y: 458, distance: 270.0
click at [340, 458] on p "Next step: Create new workflow in new case tempalte" at bounding box center [641, 458] width 1161 height 16
click at [354, 458] on p "Next step: Create new workflow in new case tempalte" at bounding box center [641, 458] width 1161 height 16
drag, startPoint x: 323, startPoint y: 462, endPoint x: 82, endPoint y: 459, distance: 241.0
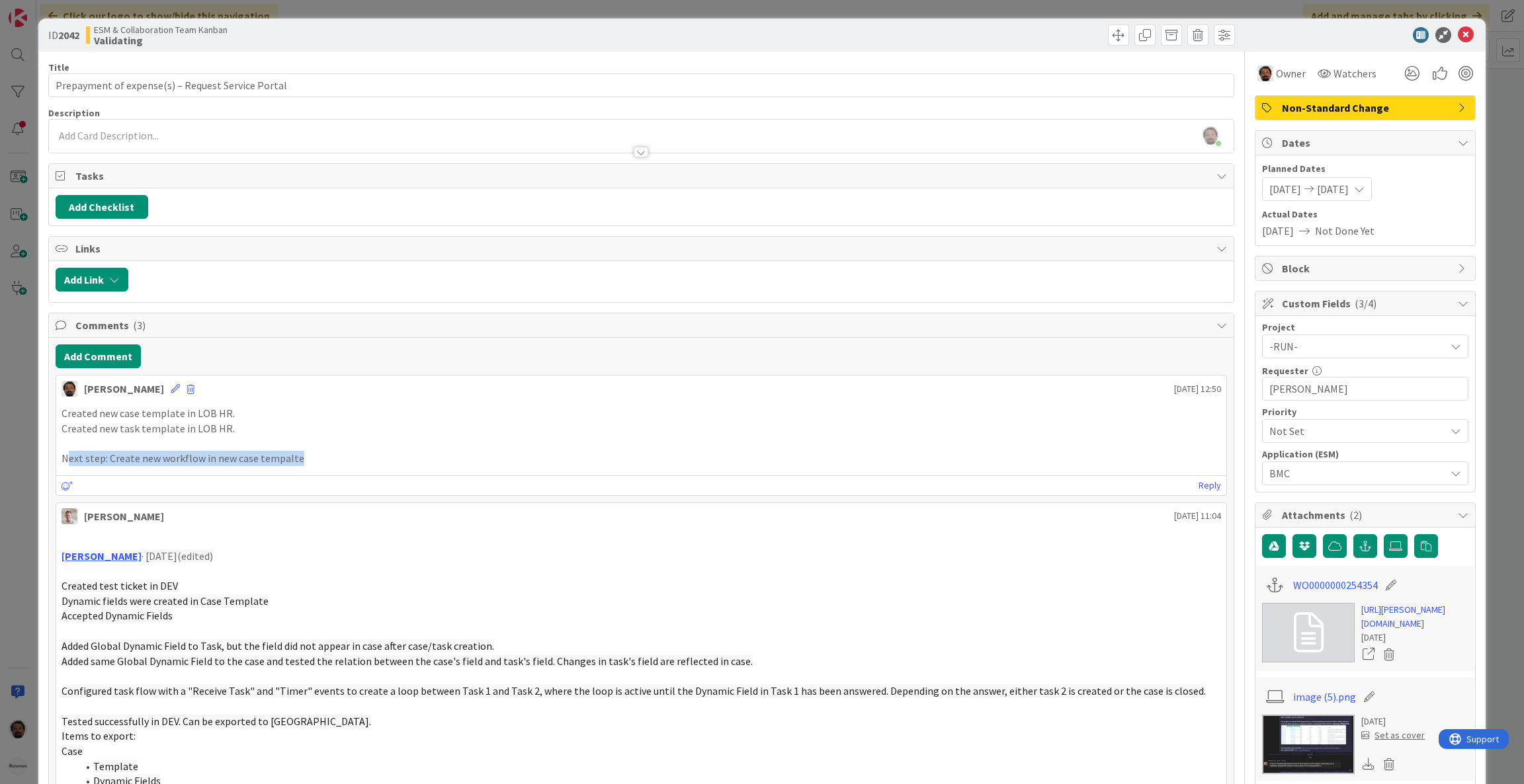
click at [65, 458] on p "Next step: Create new workflow in new case tempalte" at bounding box center [641, 458] width 1161 height 16
click at [284, 459] on p "Next step: Create new workflow in new case tempalte" at bounding box center [641, 458] width 1161 height 16
drag, startPoint x: 308, startPoint y: 460, endPoint x: 116, endPoint y: 458, distance: 192.0
click at [116, 458] on p "Next step: Create new workflow in new case tempalte" at bounding box center [641, 458] width 1161 height 16
click at [116, 458] on p "Next step: Create new workflow in new case tempalte" at bounding box center [641, 458] width 1161 height 16
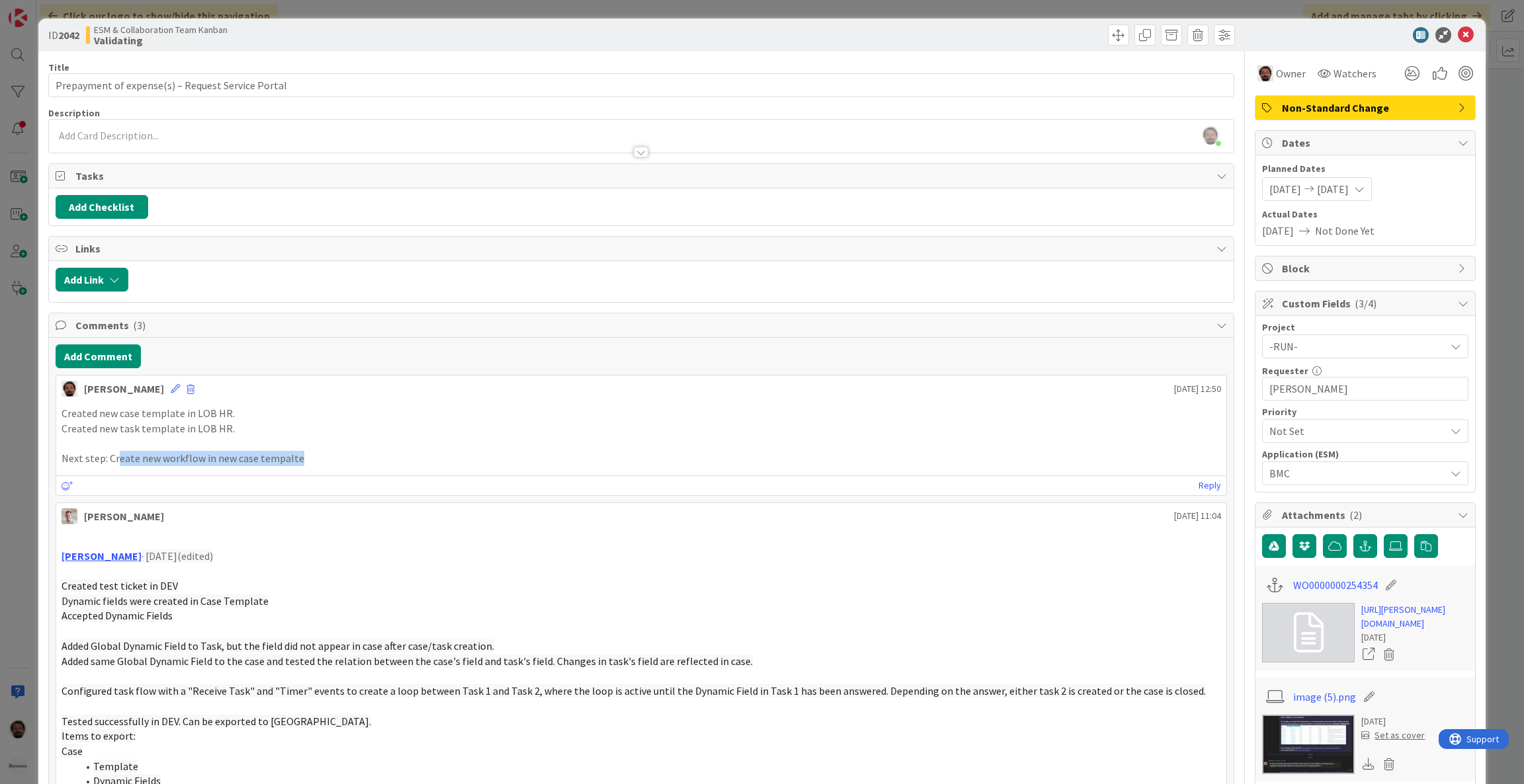
click at [76, 416] on p "Created new case template in LOB HR." at bounding box center [641, 414] width 1161 height 16
drag, startPoint x: 64, startPoint y: 416, endPoint x: 283, endPoint y: 435, distance: 219.8
click at [283, 435] on div "Created new case template in LOB HR. Created new task template in LOB HR. Next …" at bounding box center [641, 436] width 1171 height 71
click at [283, 435] on p "Created new task template in LOB HR." at bounding box center [641, 428] width 1161 height 16
drag, startPoint x: 231, startPoint y: 431, endPoint x: 59, endPoint y: 411, distance: 173.2
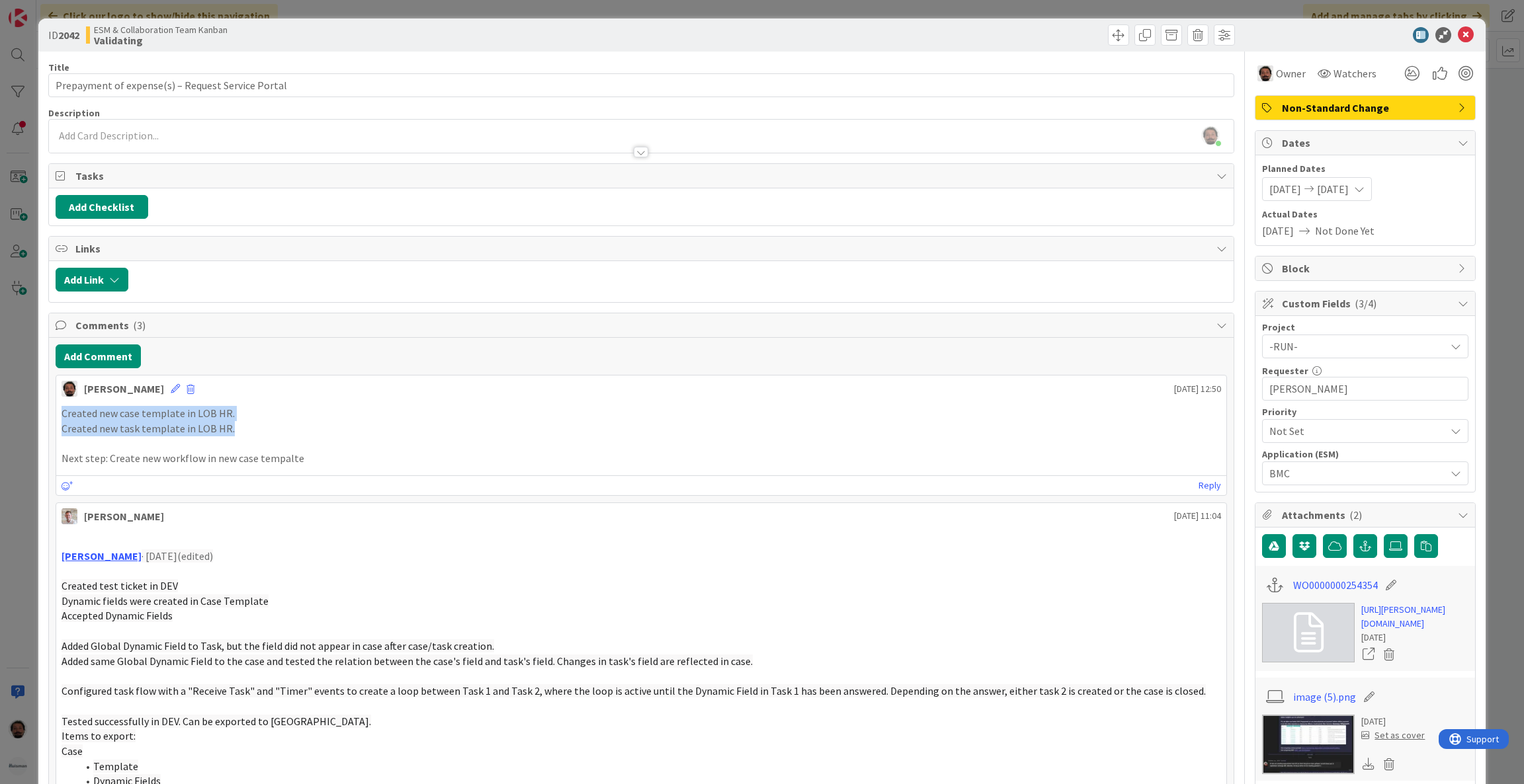
click at [59, 411] on div "Created new case template in LOB HR. Created new task template in LOB HR. Next …" at bounding box center [641, 436] width 1171 height 71
click at [139, 421] on p "Created new case template in LOB HR." at bounding box center [641, 414] width 1161 height 16
